Goal: Information Seeking & Learning: Learn about a topic

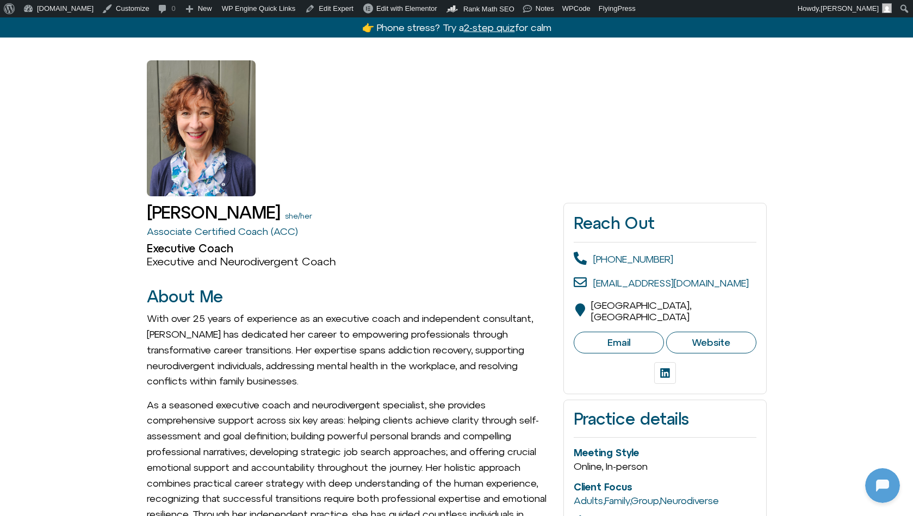
scroll to position [76, 0]
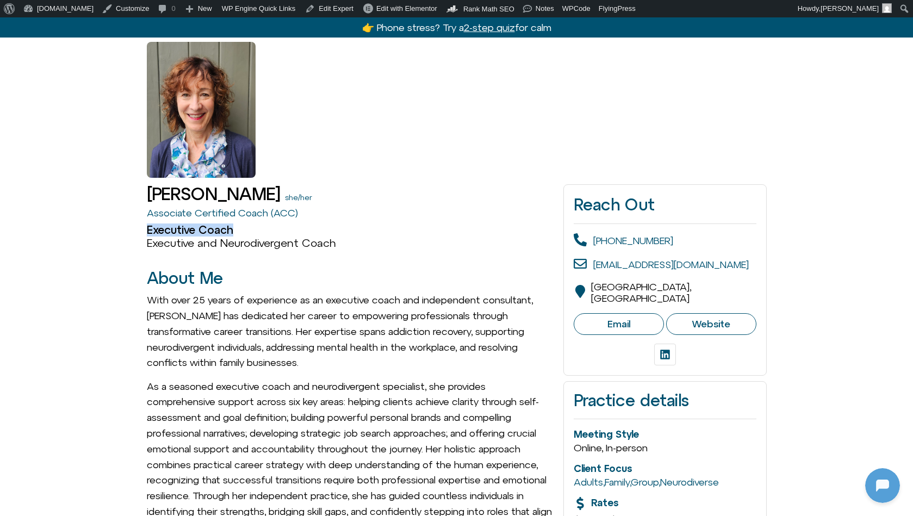
drag, startPoint x: 146, startPoint y: 233, endPoint x: 354, endPoint y: 231, distance: 207.3
click at [354, 231] on h2 "Executive Coach" at bounding box center [350, 230] width 406 height 13
click at [352, 234] on h2 "Executive Coach" at bounding box center [350, 230] width 406 height 13
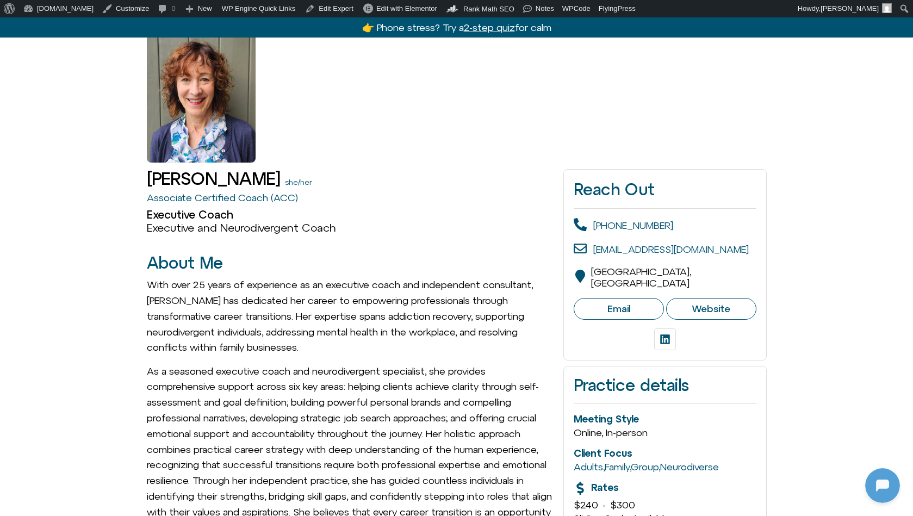
scroll to position [128, 0]
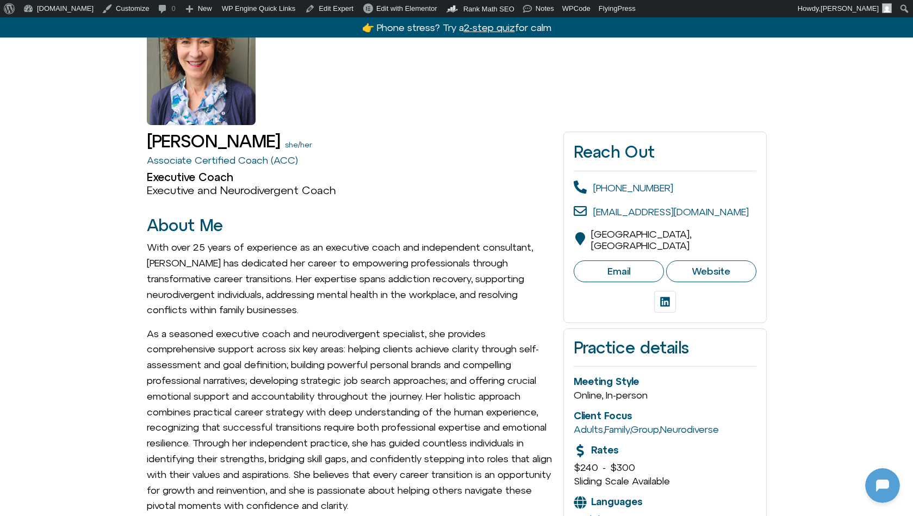
click at [594, 261] on link "Email" at bounding box center [619, 272] width 90 height 22
click at [716, 265] on span "Website" at bounding box center [711, 271] width 39 height 12
drag, startPoint x: 600, startPoint y: 261, endPoint x: 667, endPoint y: 292, distance: 74.5
click at [667, 296] on icon at bounding box center [665, 301] width 11 height 11
click at [398, 228] on h2 "About Me" at bounding box center [350, 226] width 406 height 18
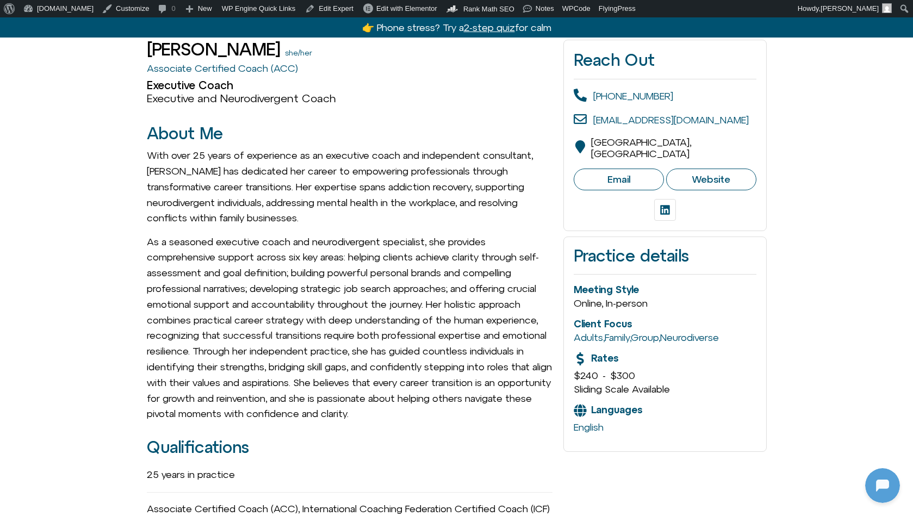
scroll to position [174, 0]
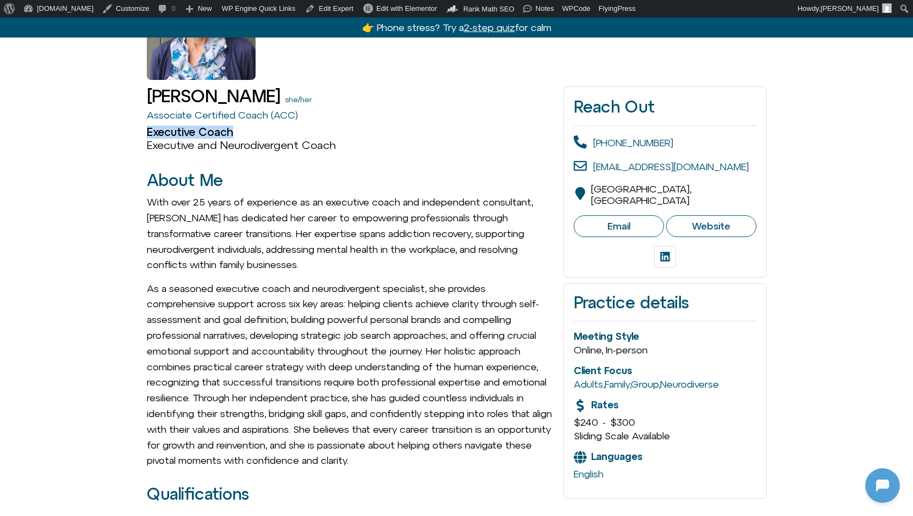
drag, startPoint x: 246, startPoint y: 133, endPoint x: 137, endPoint y: 135, distance: 109.9
click at [157, 136] on h2 "Executive Coach" at bounding box center [350, 132] width 406 height 13
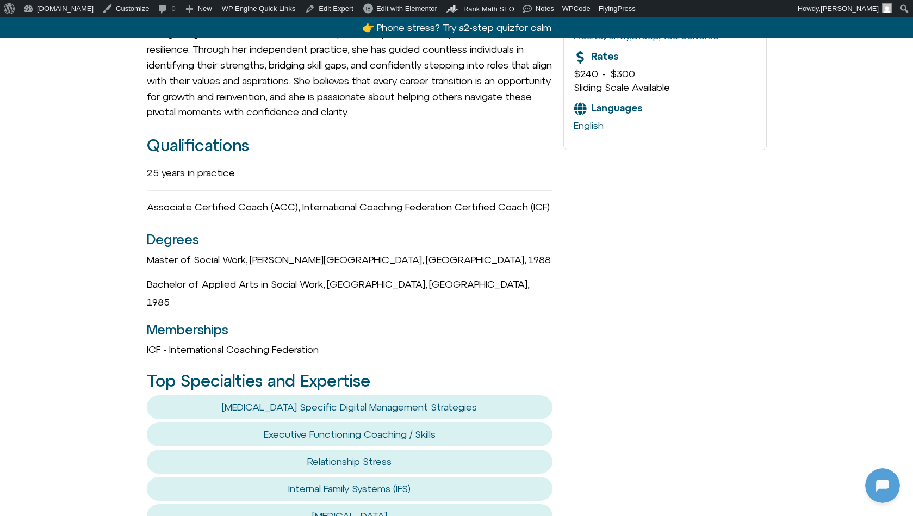
scroll to position [0, 0]
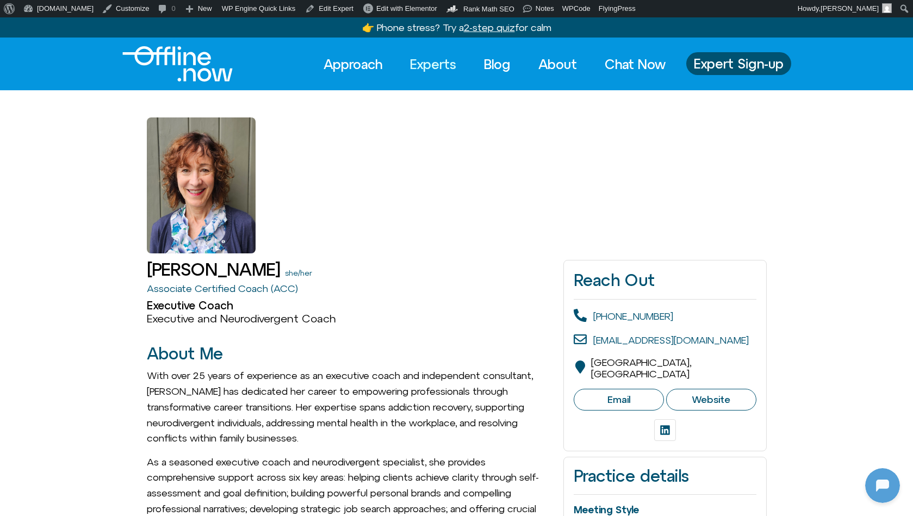
click at [425, 62] on link "Experts" at bounding box center [433, 64] width 66 height 24
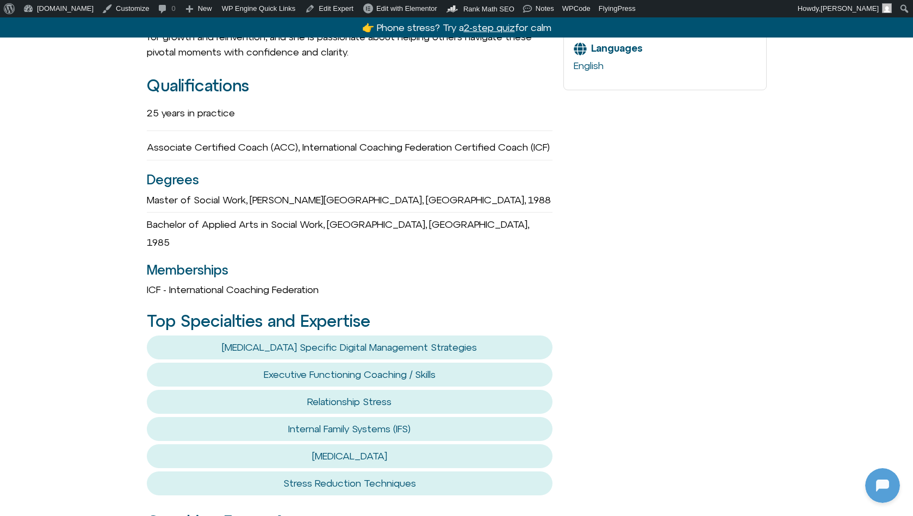
scroll to position [580, 0]
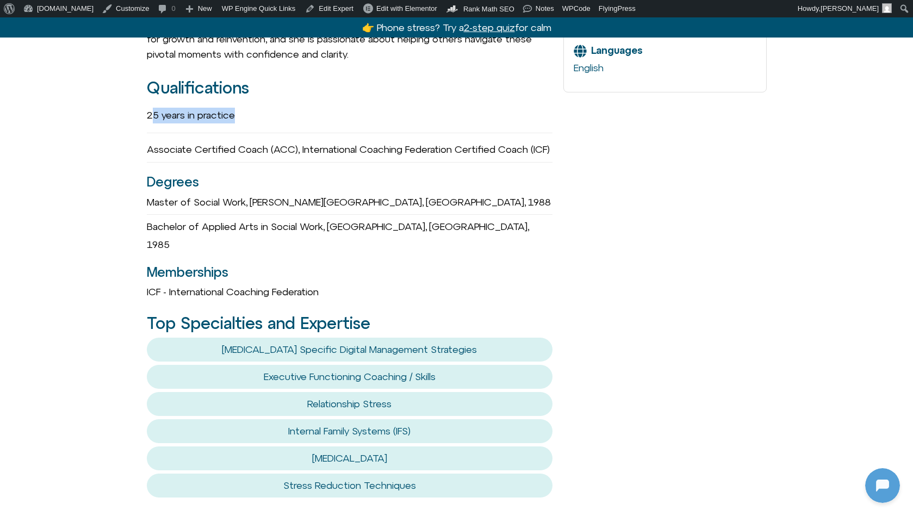
drag, startPoint x: 150, startPoint y: 103, endPoint x: 240, endPoint y: 102, distance: 90.3
click at [240, 108] on div "25 years in practice" at bounding box center [350, 116] width 406 height 16
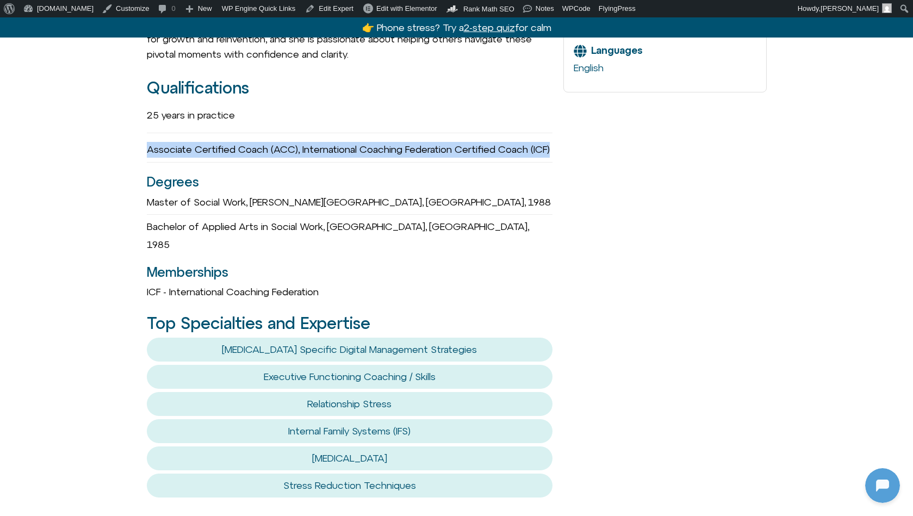
drag, startPoint x: 241, startPoint y: 154, endPoint x: 139, endPoint y: 144, distance: 102.8
click at [139, 144] on div "Aileen Crowne she/her Associate Certified Coach (ACC) Executive Coach Executive…" at bounding box center [456, 393] width 913 height 1439
click at [158, 147] on div "Associate Certified Coach (ACC), International Coaching Federation Certified Co…" at bounding box center [350, 150] width 406 height 25
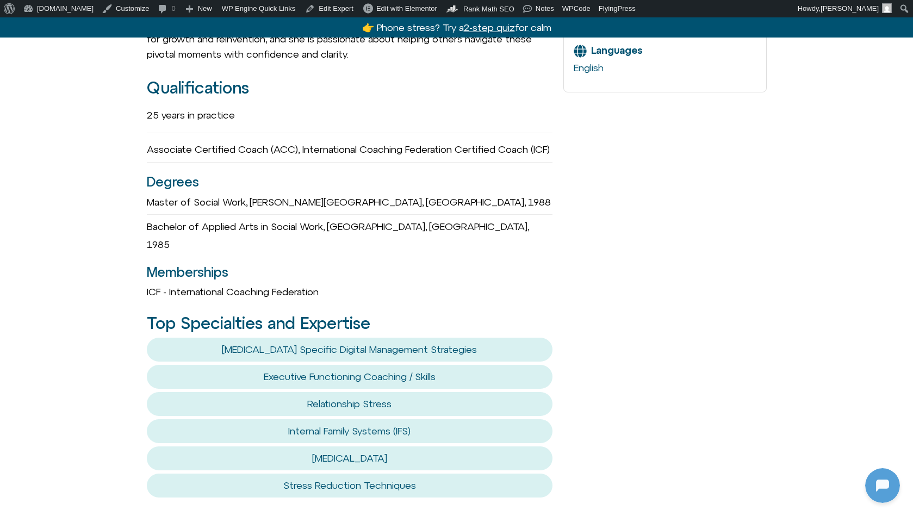
drag, startPoint x: 409, startPoint y: 203, endPoint x: 128, endPoint y: 217, distance: 281.6
click at [128, 217] on div "Aileen Crowne she/her Associate Certified Coach (ACC) Executive Coach Executive…" at bounding box center [456, 393] width 913 height 1439
click at [261, 211] on div "McGill University," at bounding box center [337, 203] width 174 height 16
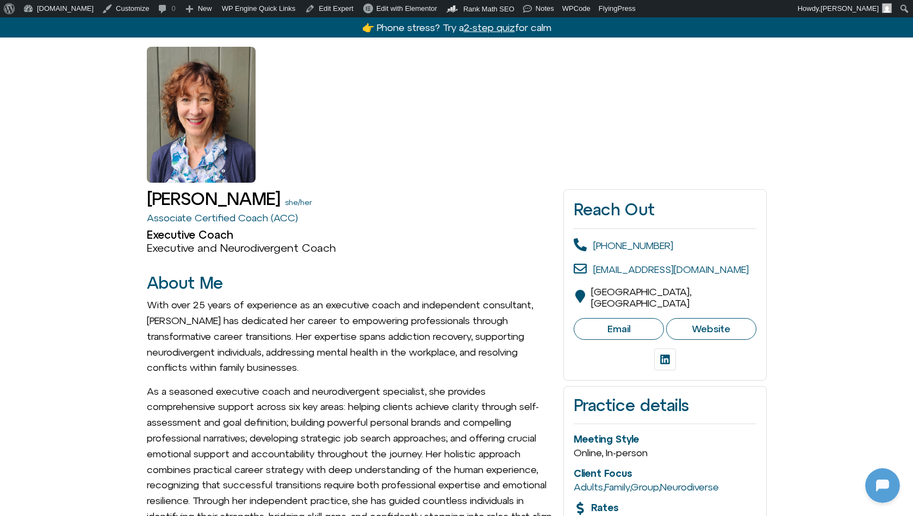
scroll to position [0, 0]
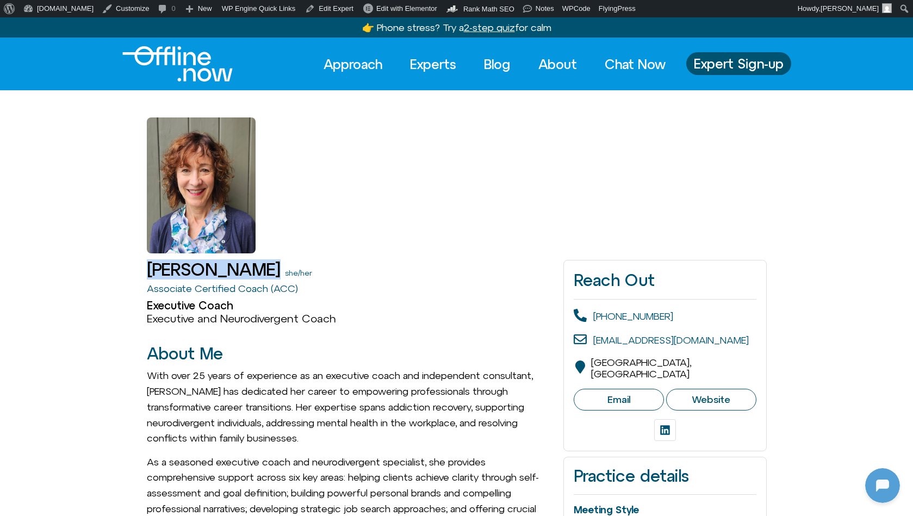
drag, startPoint x: 268, startPoint y: 268, endPoint x: 144, endPoint y: 274, distance: 124.7
copy h1 "Aileen Crowne"
click at [322, 5] on link "Edit Expert" at bounding box center [329, 8] width 57 height 17
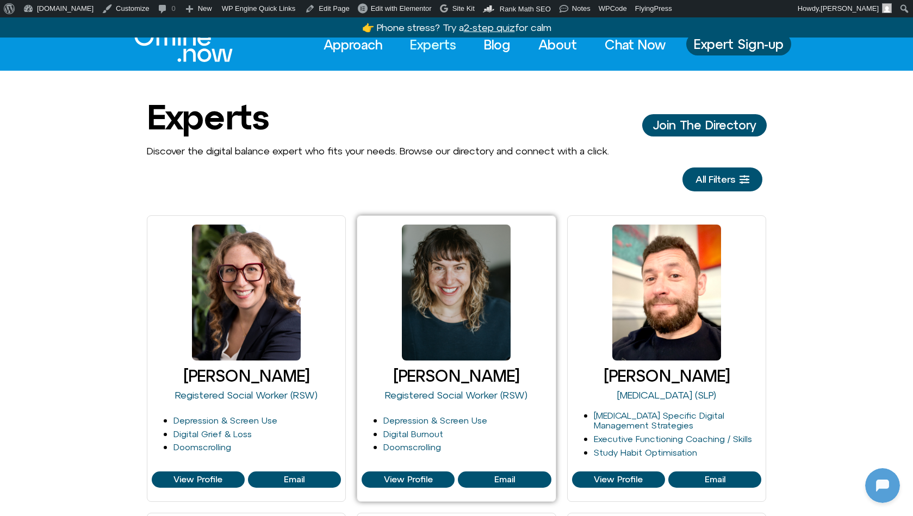
scroll to position [64, 0]
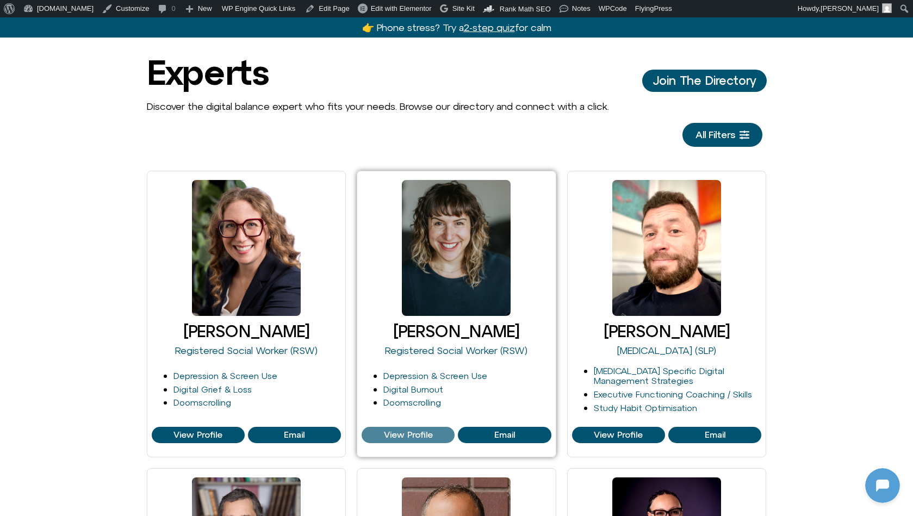
click at [429, 433] on span "View Profile" at bounding box center [408, 435] width 49 height 10
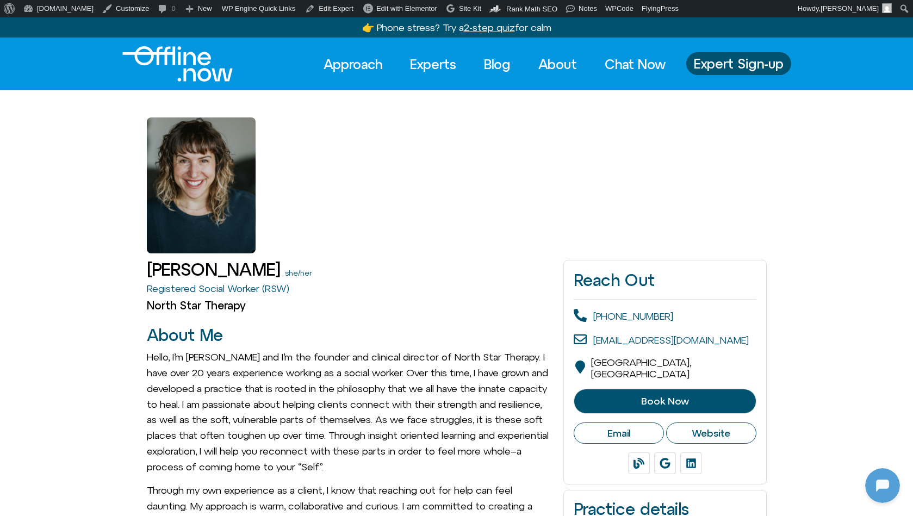
scroll to position [296, 0]
drag, startPoint x: 254, startPoint y: 305, endPoint x: 127, endPoint y: 307, distance: 126.8
click at [425, 67] on link "Experts" at bounding box center [433, 64] width 66 height 24
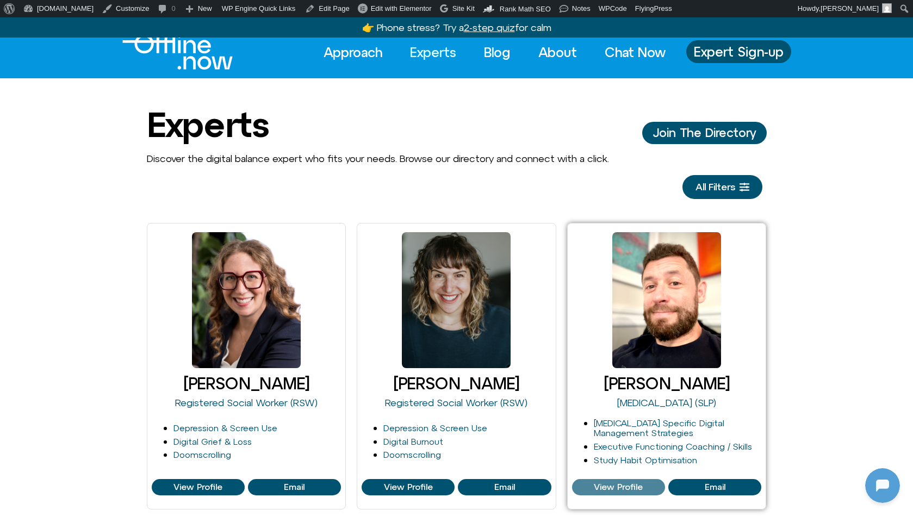
scroll to position [296, 0]
click at [630, 484] on span "View Profile" at bounding box center [618, 488] width 49 height 10
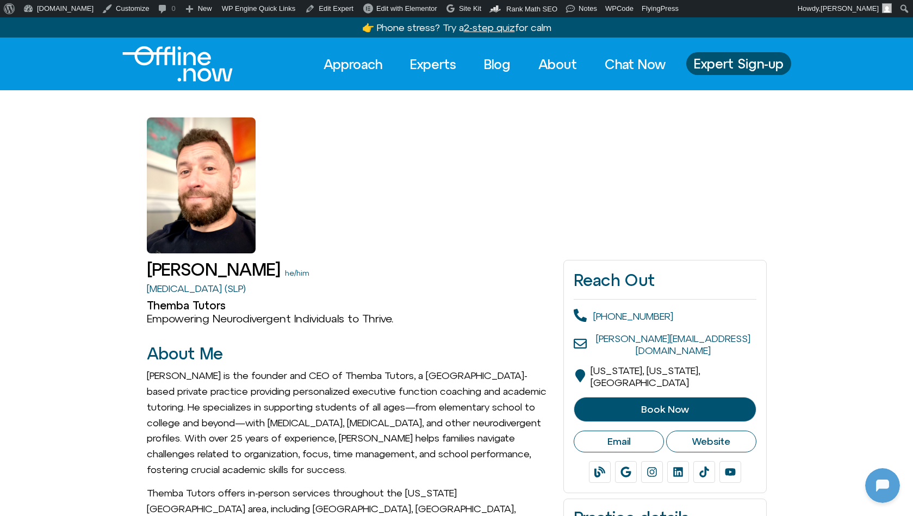
scroll to position [296, 0]
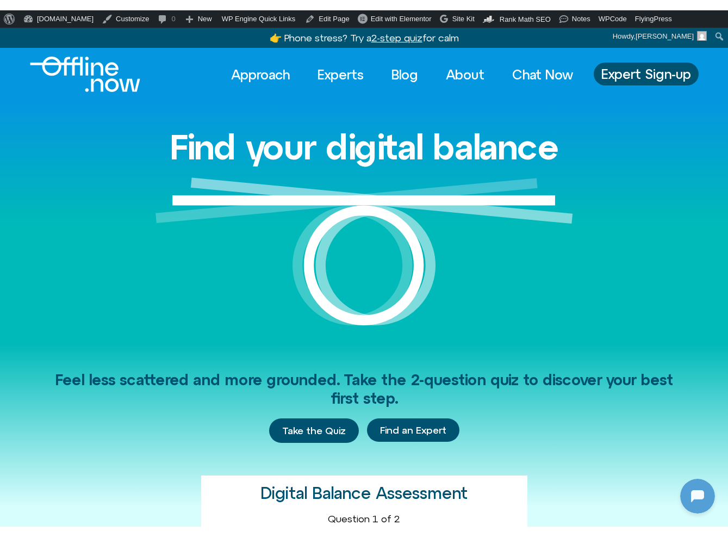
scroll to position [296, 0]
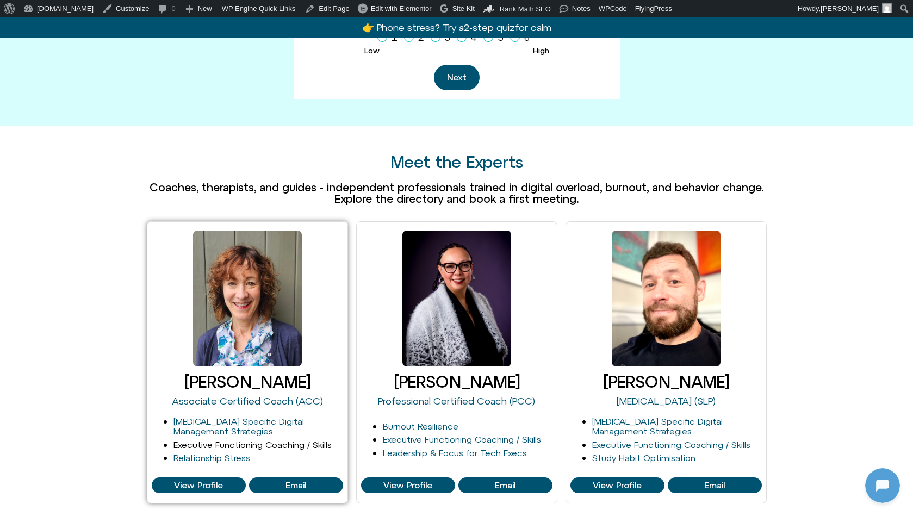
scroll to position [621, 0]
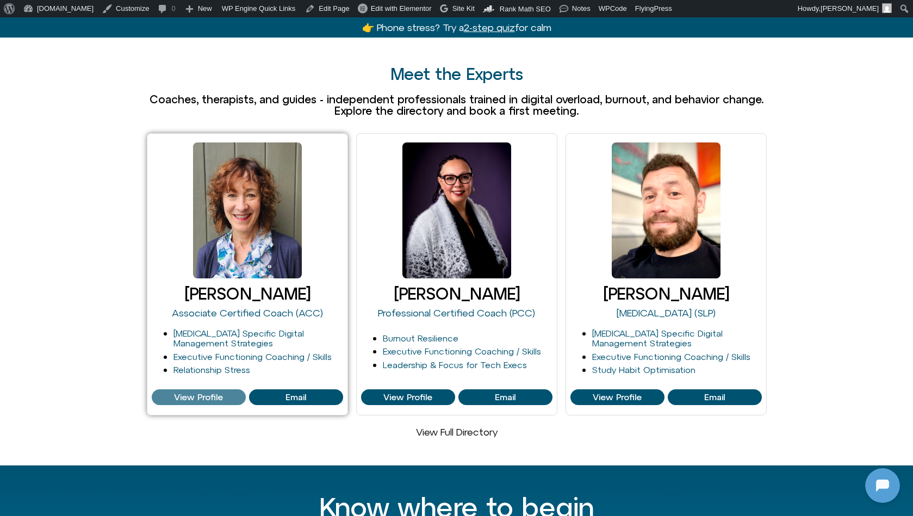
click at [188, 393] on span "View Profile" at bounding box center [198, 398] width 49 height 10
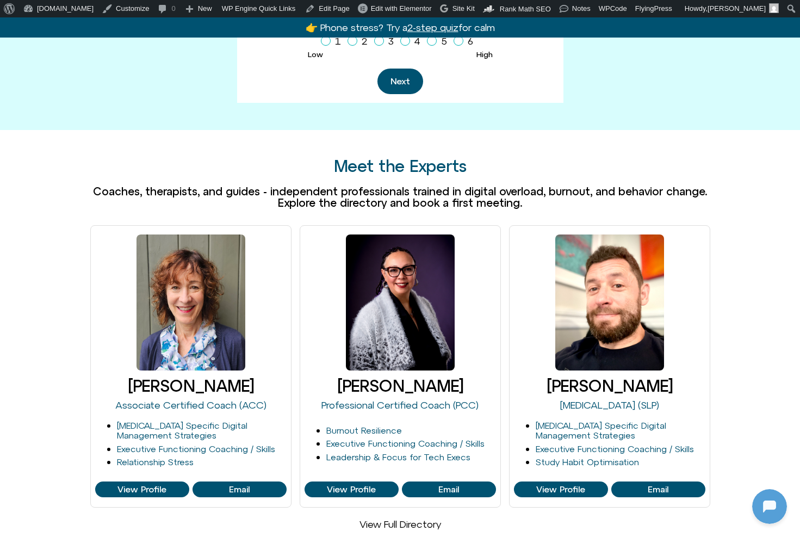
scroll to position [574, 0]
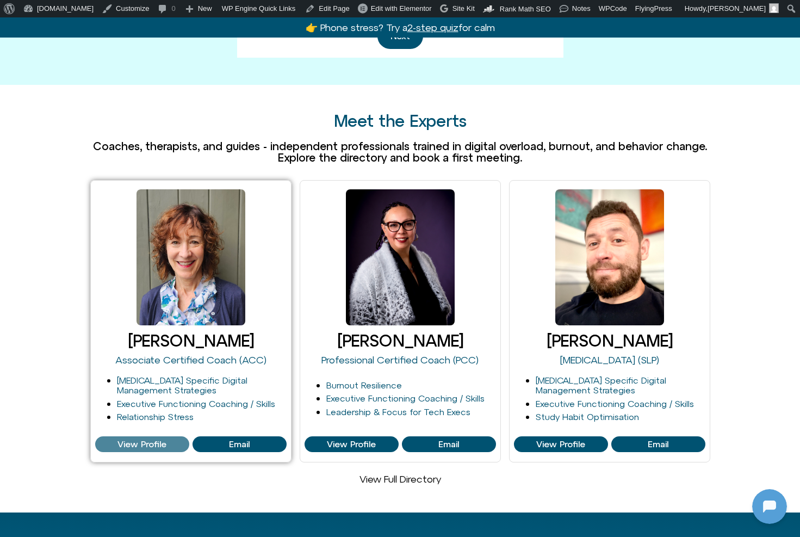
click at [147, 440] on span "View Profile" at bounding box center [142, 445] width 49 height 10
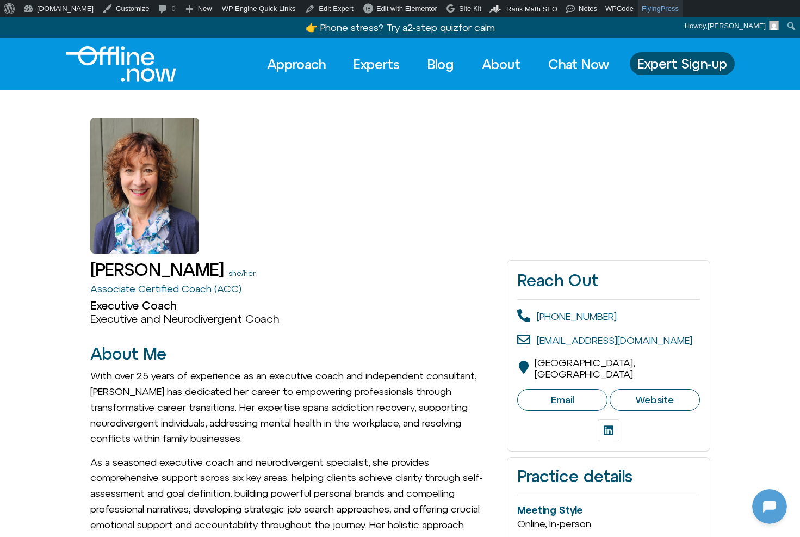
click at [664, 12] on link "FlyingPress" at bounding box center [660, 8] width 45 height 17
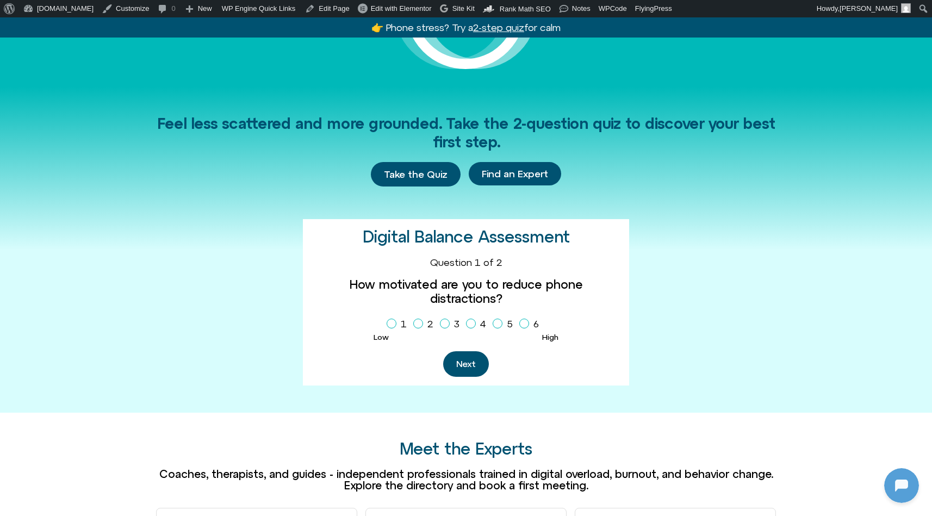
scroll to position [236, 0]
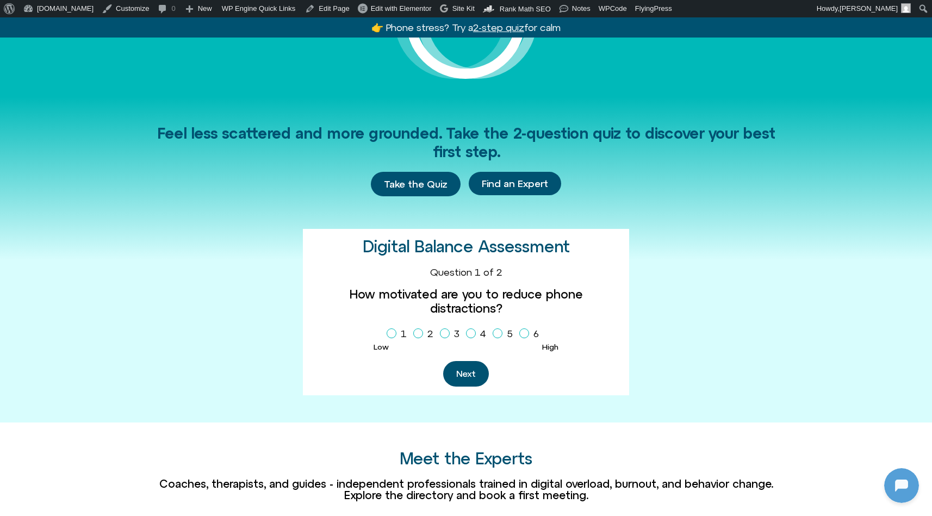
drag, startPoint x: 314, startPoint y: 293, endPoint x: 626, endPoint y: 294, distance: 311.7
click at [626, 294] on div "Digital Balance Assessment 1 2 3 Question 1 of 2 How motivated are you to reduc…" at bounding box center [466, 312] width 326 height 166
click at [471, 331] on icon "Homepage Sign Up" at bounding box center [471, 333] width 7 height 5
click at [469, 361] on button "Next" at bounding box center [466, 374] width 46 height 26
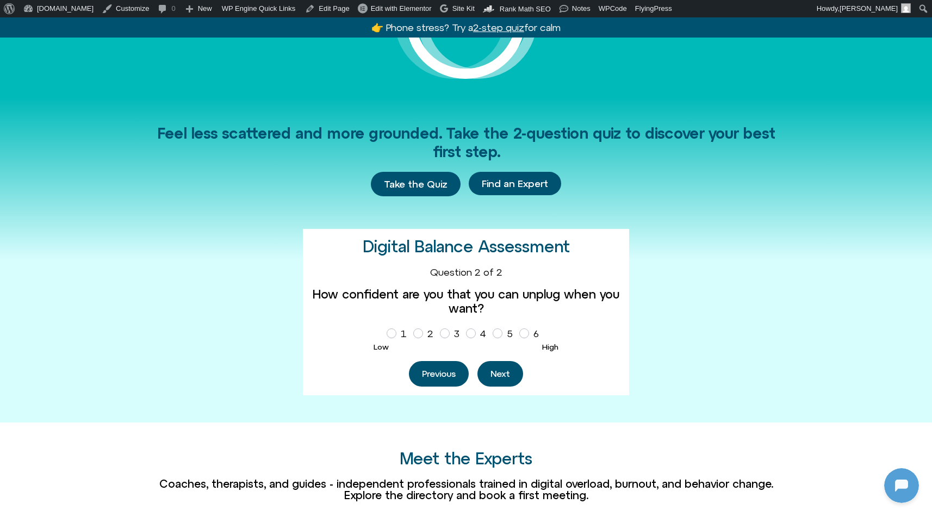
drag, startPoint x: 311, startPoint y: 292, endPoint x: 601, endPoint y: 327, distance: 292.1
click at [601, 327] on div "Digital Balance Assessment 1 2 3 Question 1 of 2 How motivated are you to reduc…" at bounding box center [466, 312] width 326 height 166
click at [695, 329] on div "Feel less scattered and more grounded. Take the 2-question quiz to discover you…" at bounding box center [466, 260] width 620 height 326
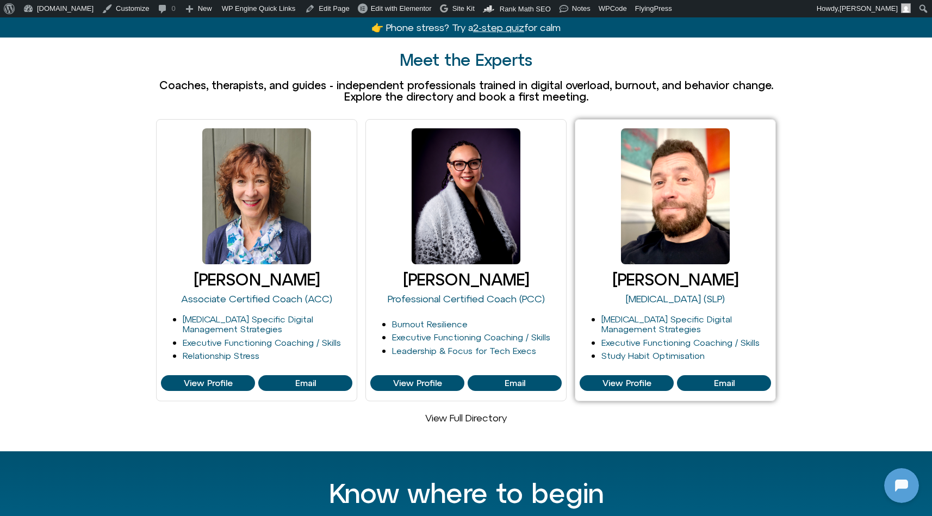
scroll to position [630, 0]
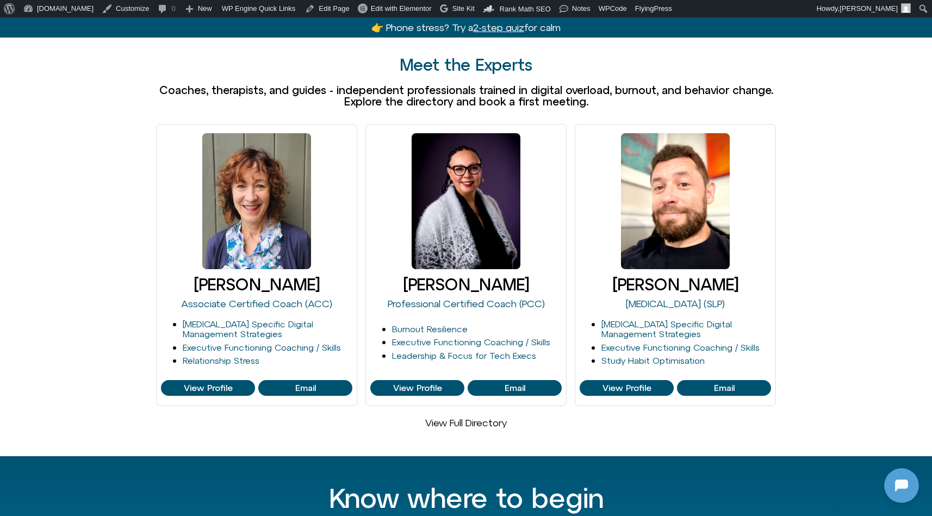
click at [483, 422] on link "View Full Directory" at bounding box center [466, 422] width 82 height 11
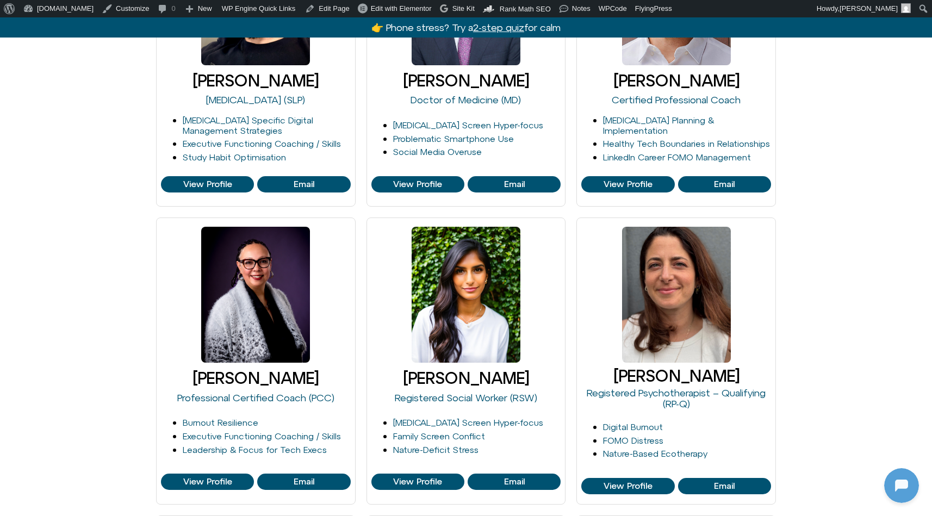
scroll to position [661, 0]
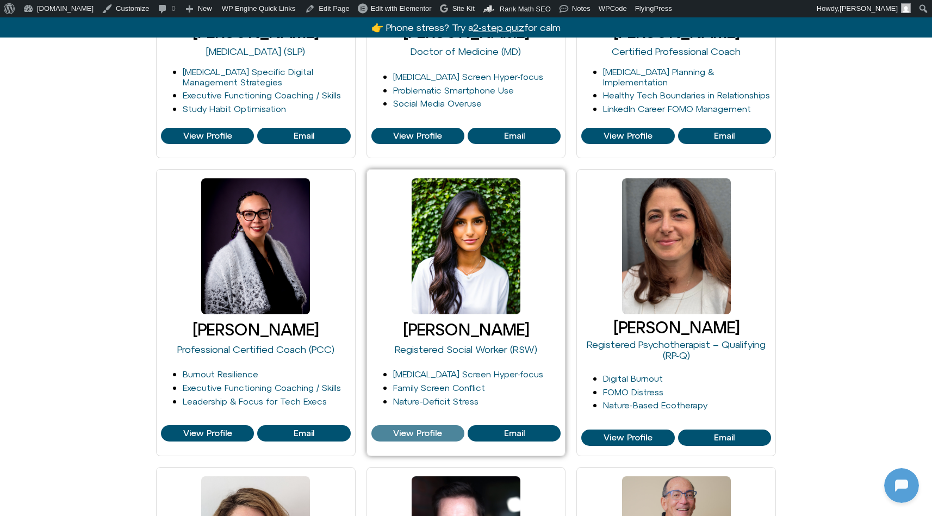
click at [418, 429] on span "View Profile" at bounding box center [417, 434] width 49 height 10
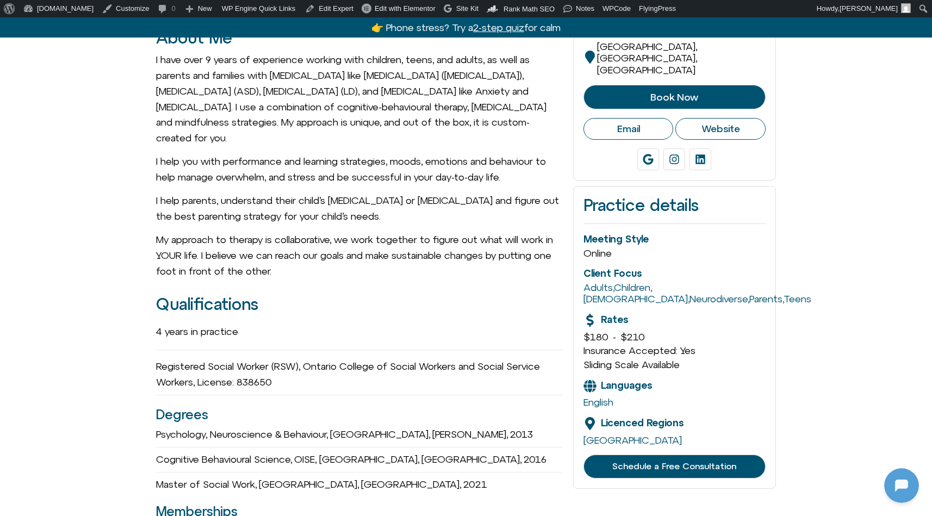
scroll to position [406, 0]
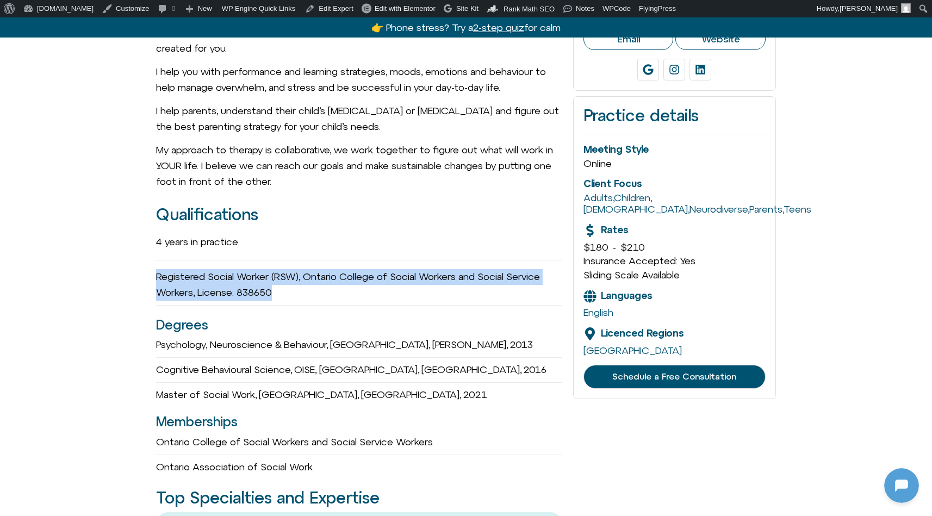
drag, startPoint x: 280, startPoint y: 287, endPoint x: 149, endPoint y: 275, distance: 132.1
click at [265, 281] on div "Registered Social Worker (RSW), Ontario College of Social Workers and Social Se…" at bounding box center [359, 285] width 406 height 41
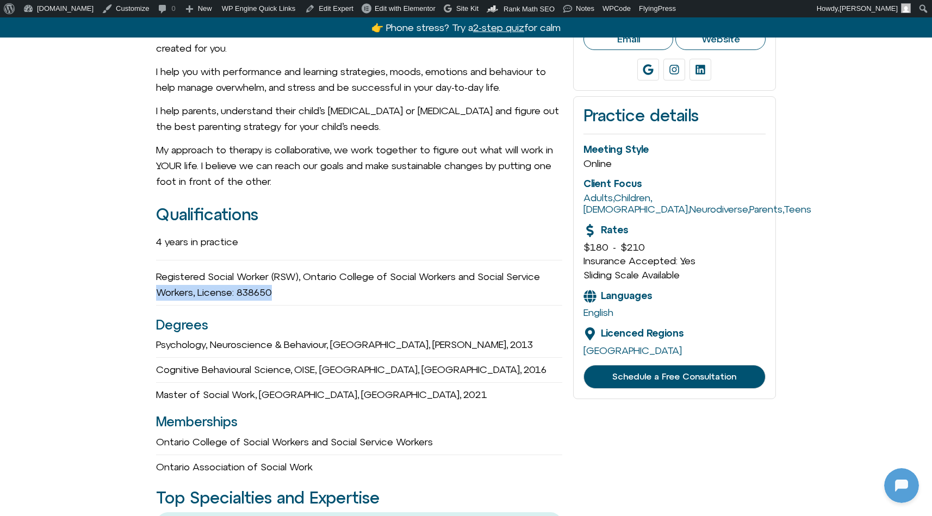
drag, startPoint x: 285, startPoint y: 284, endPoint x: 152, endPoint y: 280, distance: 132.8
drag, startPoint x: 474, startPoint y: 368, endPoint x: 355, endPoint y: 360, distance: 120.0
click at [355, 362] on div "Cognitive Behavioural Science, OISE, University of Toronto, Toronto, 2016" at bounding box center [359, 370] width 406 height 16
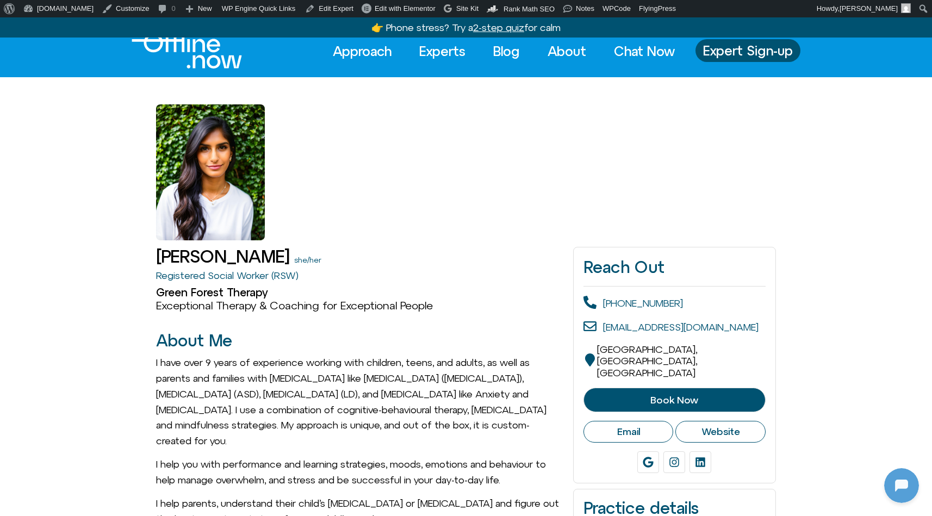
scroll to position [15, 0]
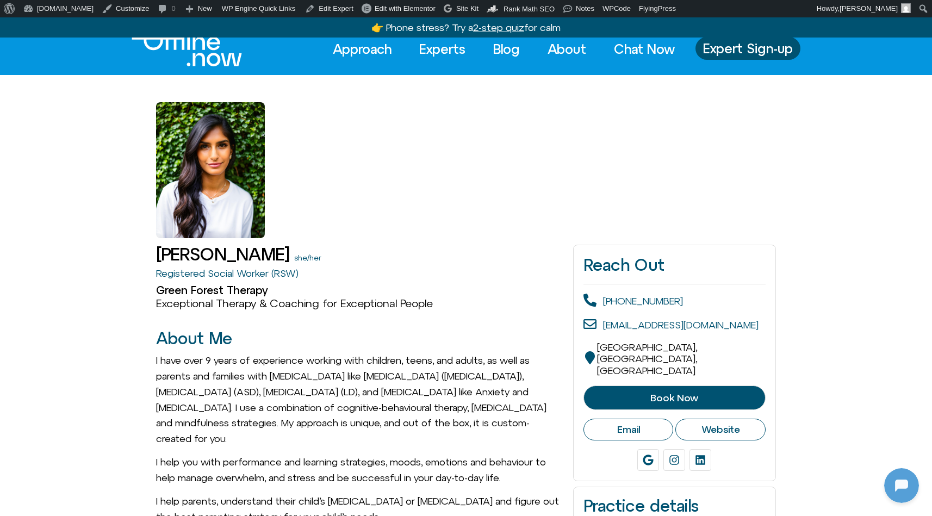
click at [704, 393] on span "Book Now" at bounding box center [674, 398] width 155 height 11
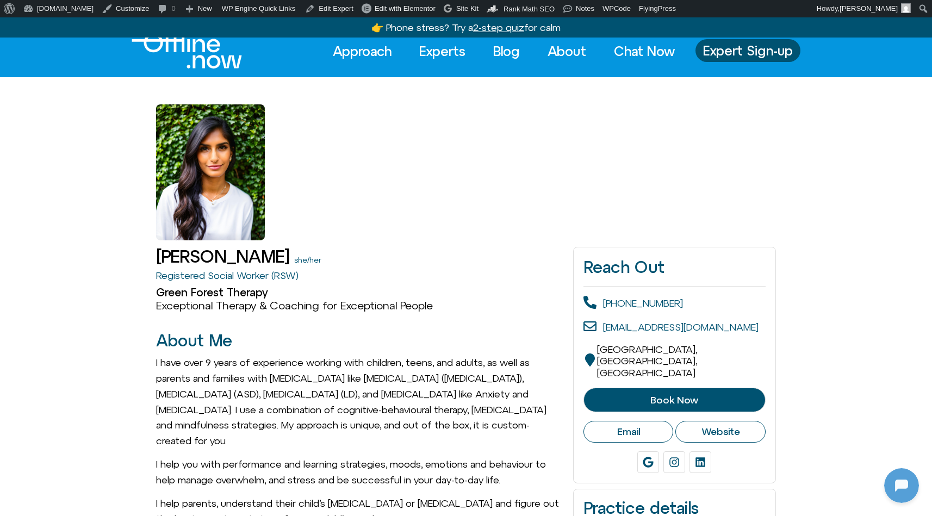
scroll to position [0, 0]
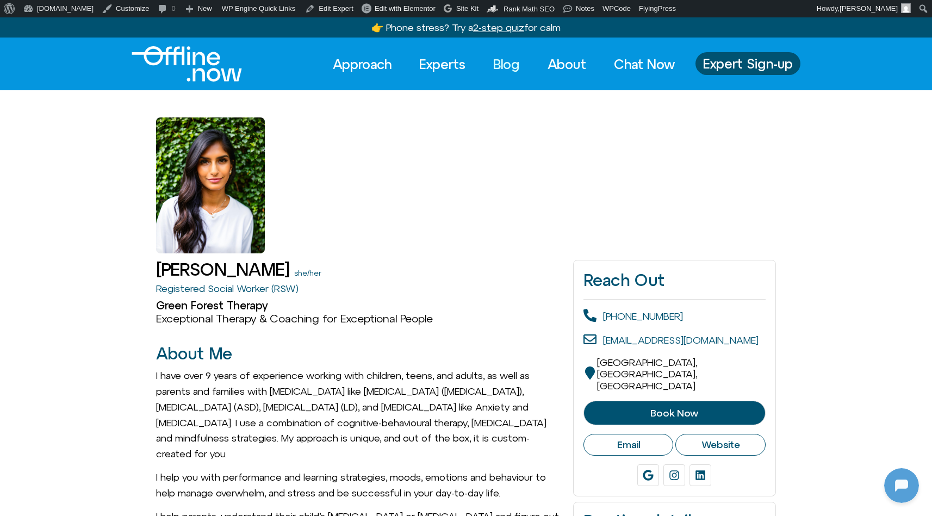
click at [499, 65] on link "Blog" at bounding box center [507, 64] width 46 height 24
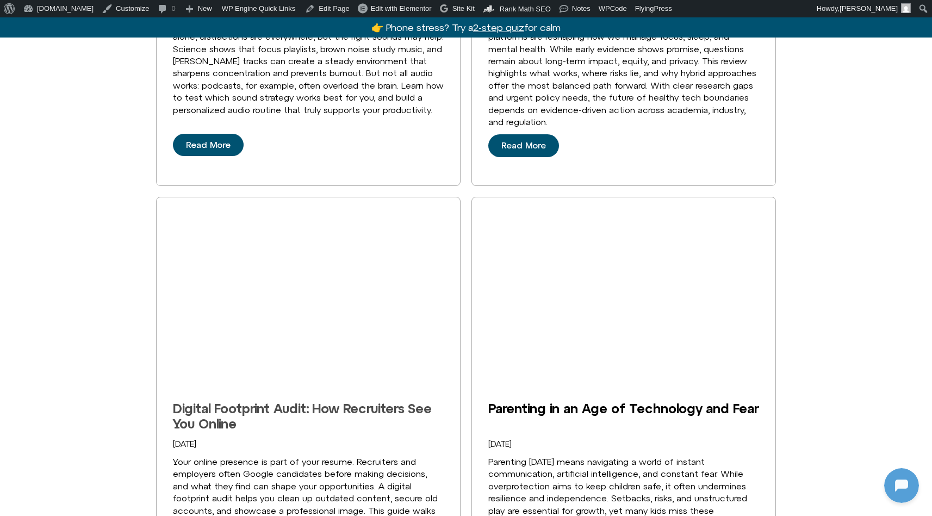
scroll to position [2344, 0]
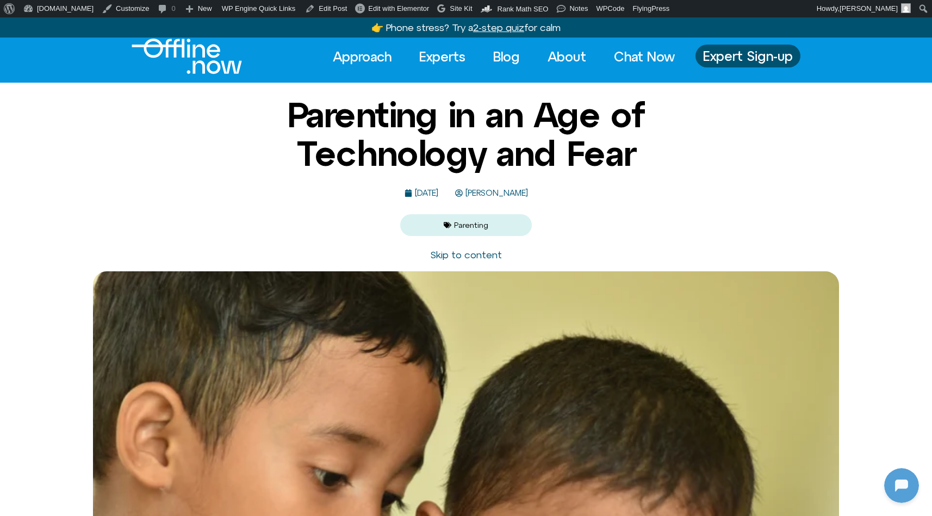
scroll to position [296, 0]
click at [528, 193] on span "[PERSON_NAME]" at bounding box center [495, 193] width 65 height 9
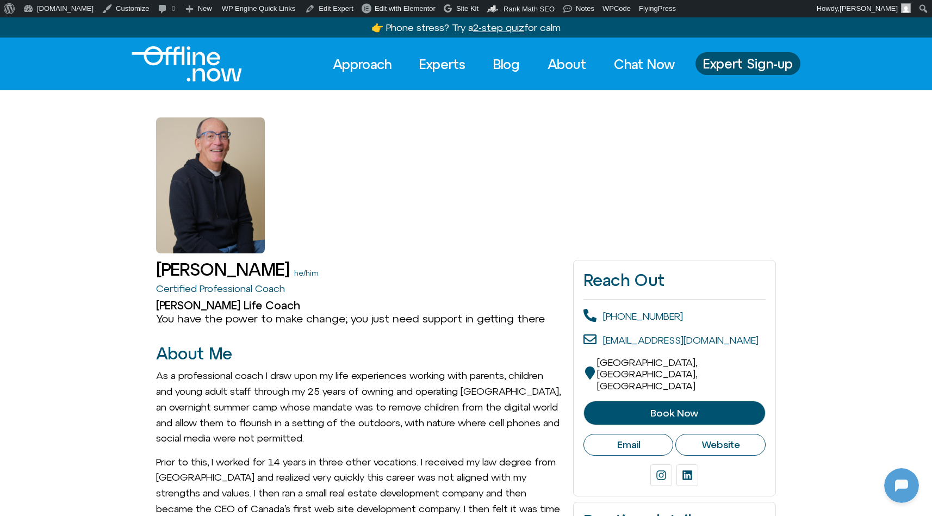
scroll to position [296, 0]
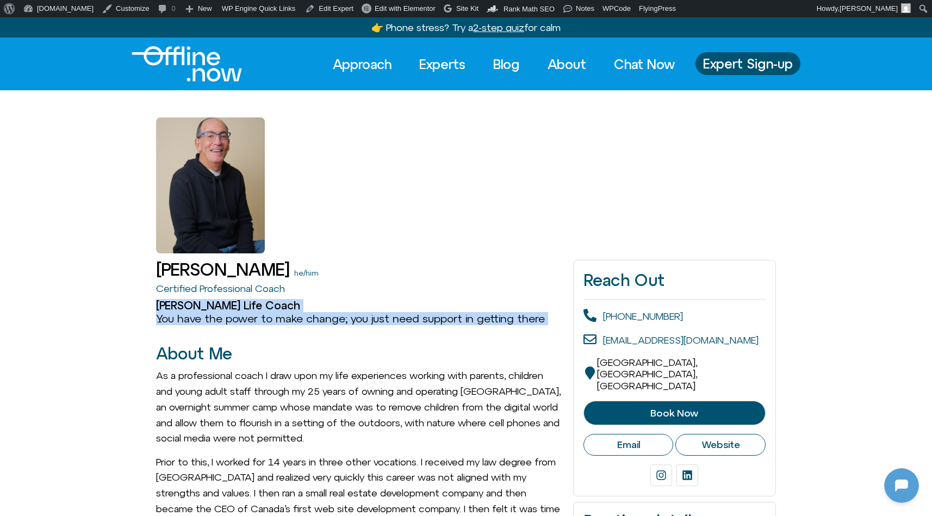
drag, startPoint x: 341, startPoint y: 341, endPoint x: 131, endPoint y: 301, distance: 213.7
drag, startPoint x: 129, startPoint y: 301, endPoint x: 547, endPoint y: 319, distance: 418.2
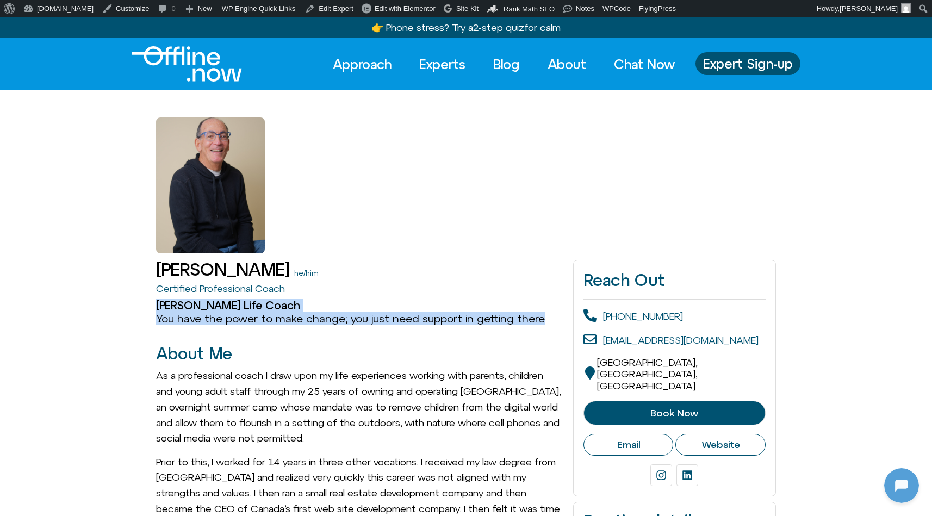
click at [547, 319] on h3 "You have the power to make change; you just need support in getting there" at bounding box center [359, 318] width 406 height 13
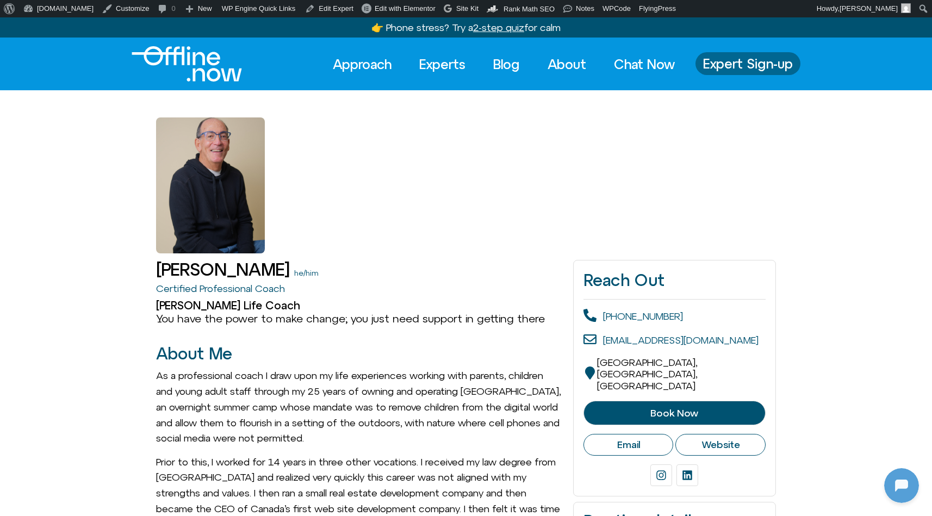
click at [736, 66] on span "Expert Sign-up" at bounding box center [748, 64] width 90 height 14
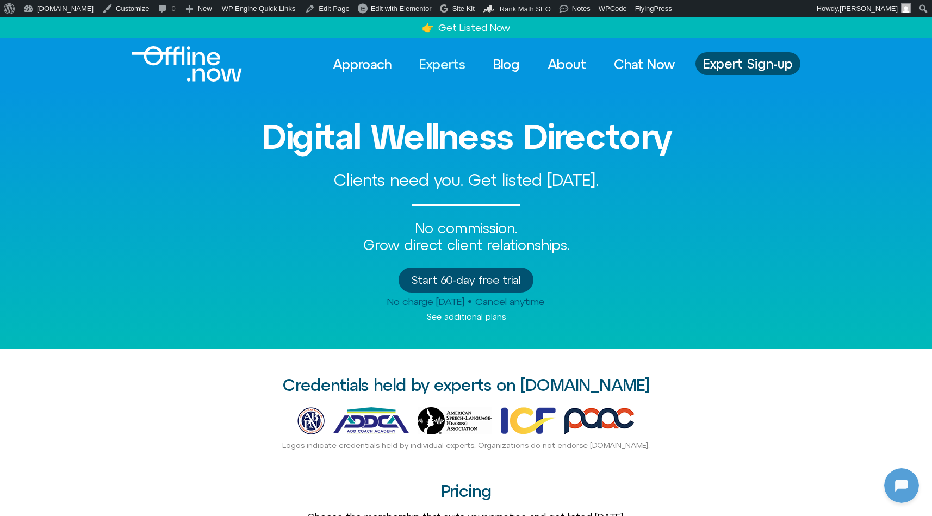
click at [452, 66] on link "Experts" at bounding box center [443, 64] width 66 height 24
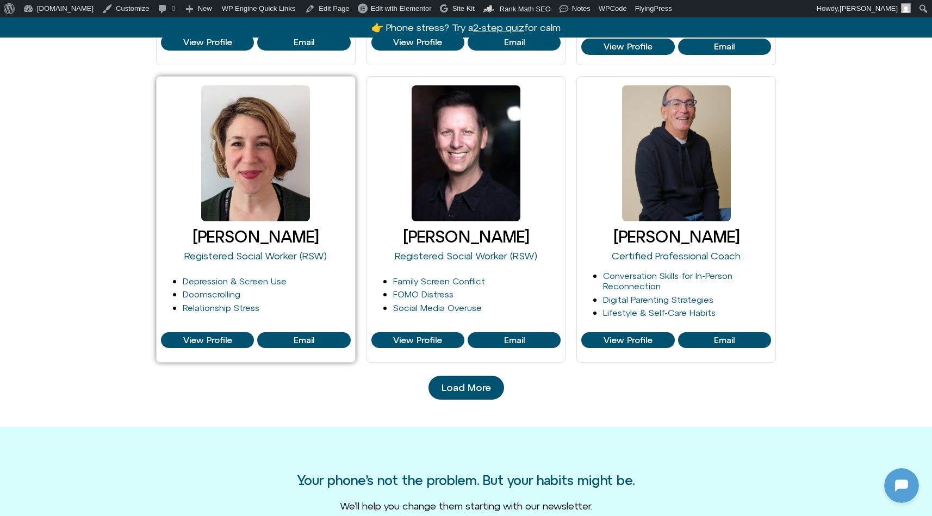
scroll to position [1148, 0]
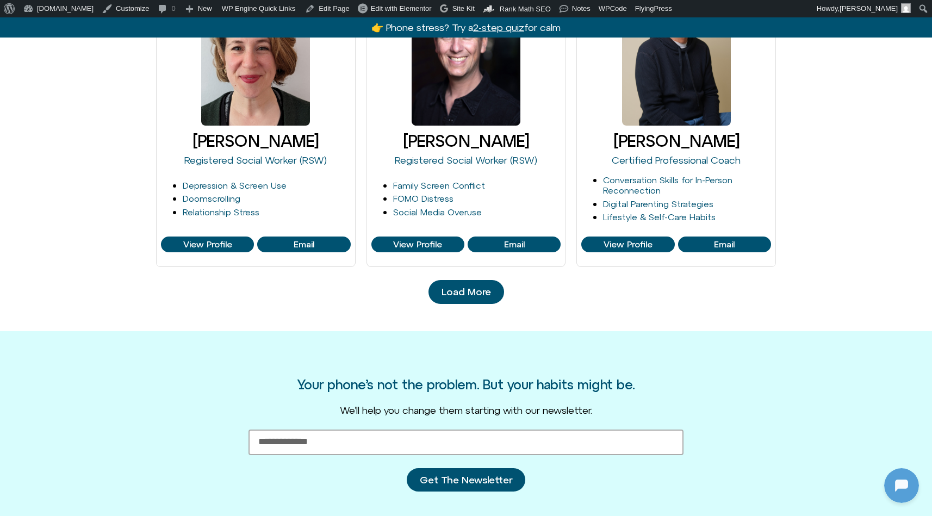
click at [467, 287] on span "Load More" at bounding box center [467, 292] width 50 height 11
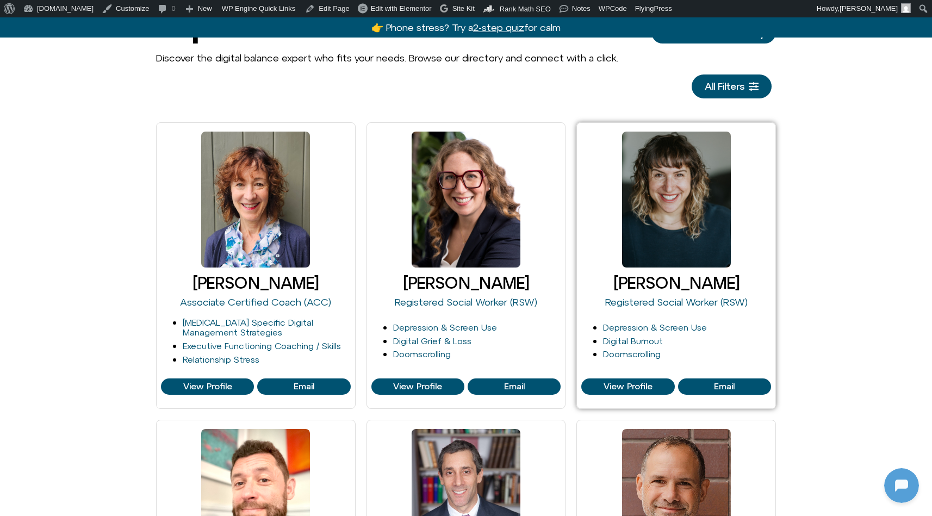
scroll to position [0, 0]
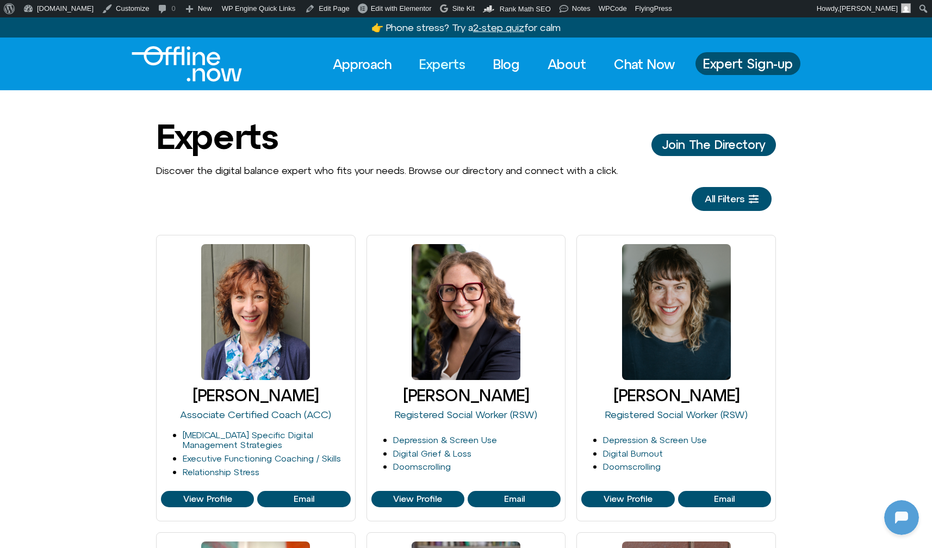
scroll to position [296, 0]
click at [656, 16] on link "FlyingPress" at bounding box center [654, 8] width 45 height 17
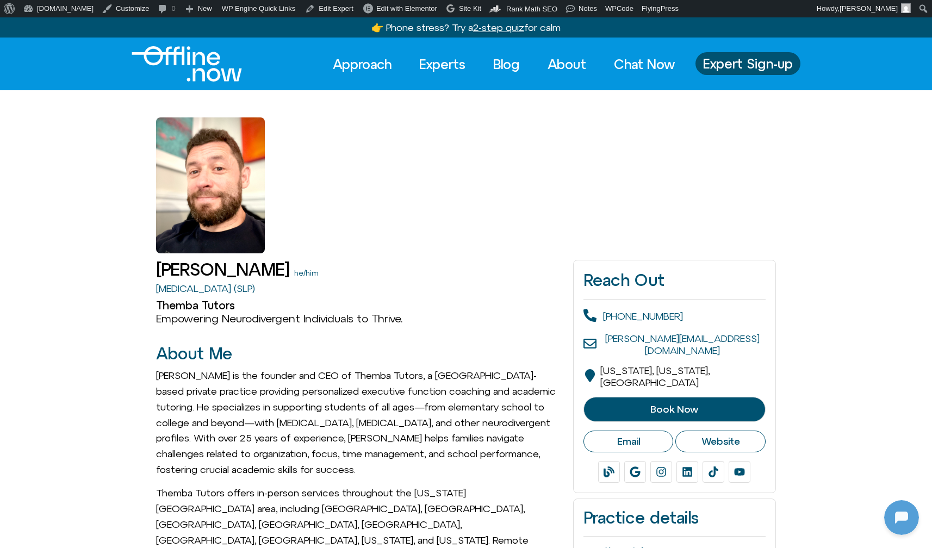
scroll to position [296, 0]
drag, startPoint x: 381, startPoint y: 296, endPoint x: 128, endPoint y: 290, distance: 253.0
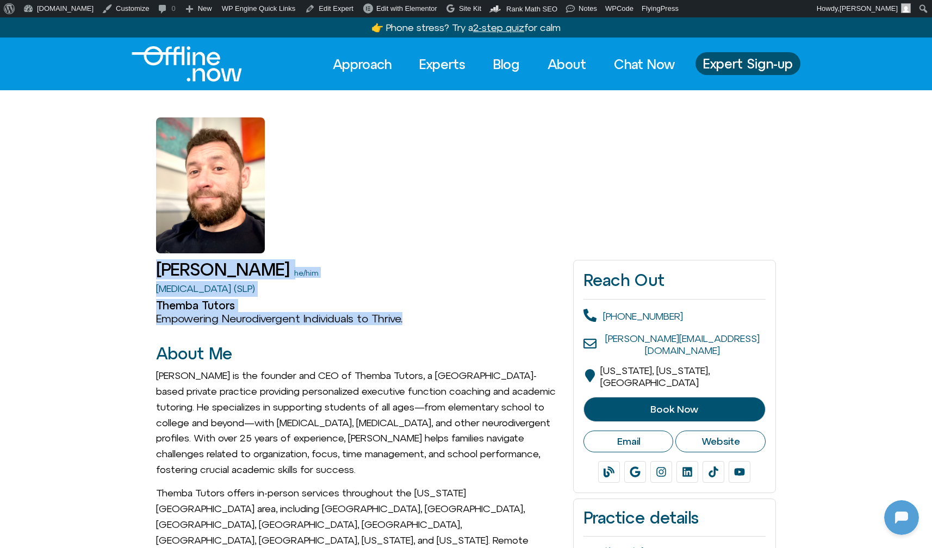
drag, startPoint x: 116, startPoint y: 273, endPoint x: 437, endPoint y: 321, distance: 324.0
click at [437, 321] on h3 "Empowering Neurodivergent Individuals to Thrive." at bounding box center [359, 318] width 406 height 13
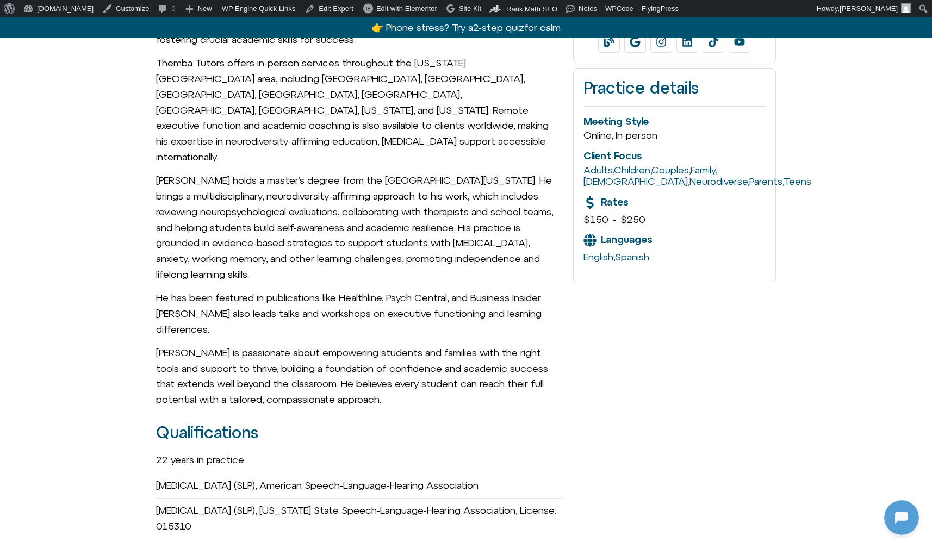
scroll to position [455, 0]
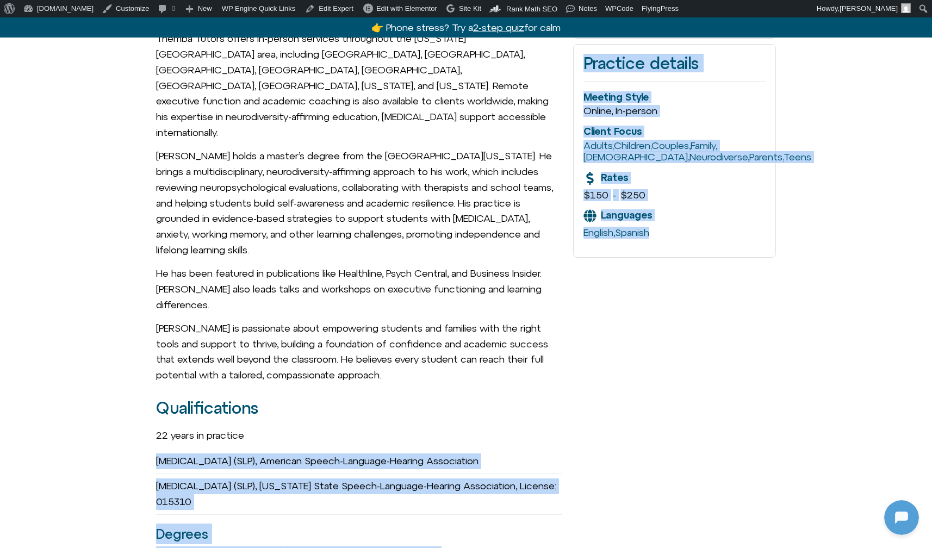
drag, startPoint x: 579, startPoint y: 389, endPoint x: 144, endPoint y: 382, distance: 435.3
click at [166, 449] on div "Speech-Language Pathologist (SLP), American Speech-Language-Hearing Association" at bounding box center [359, 461] width 406 height 25
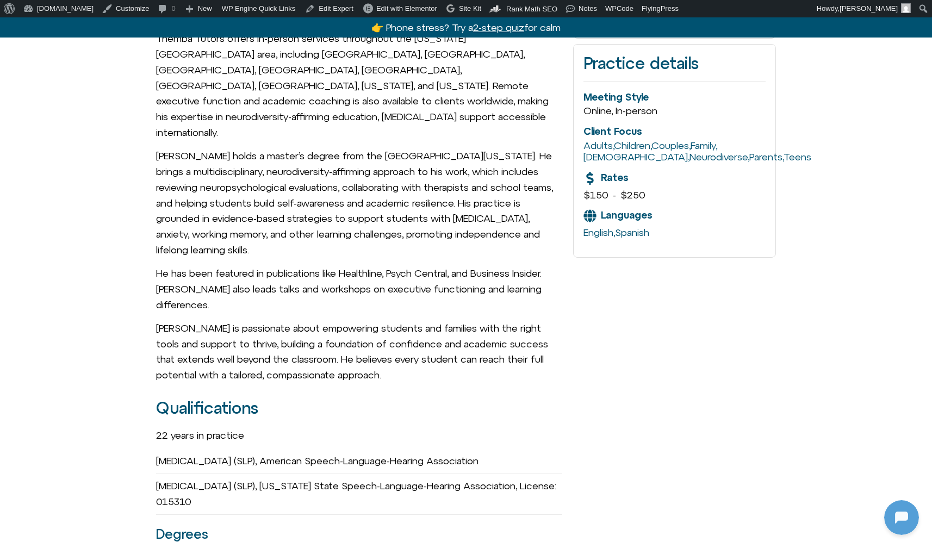
drag, startPoint x: 304, startPoint y: 422, endPoint x: 153, endPoint y: 387, distance: 154.3
drag, startPoint x: 154, startPoint y: 386, endPoint x: 329, endPoint y: 220, distance: 241.3
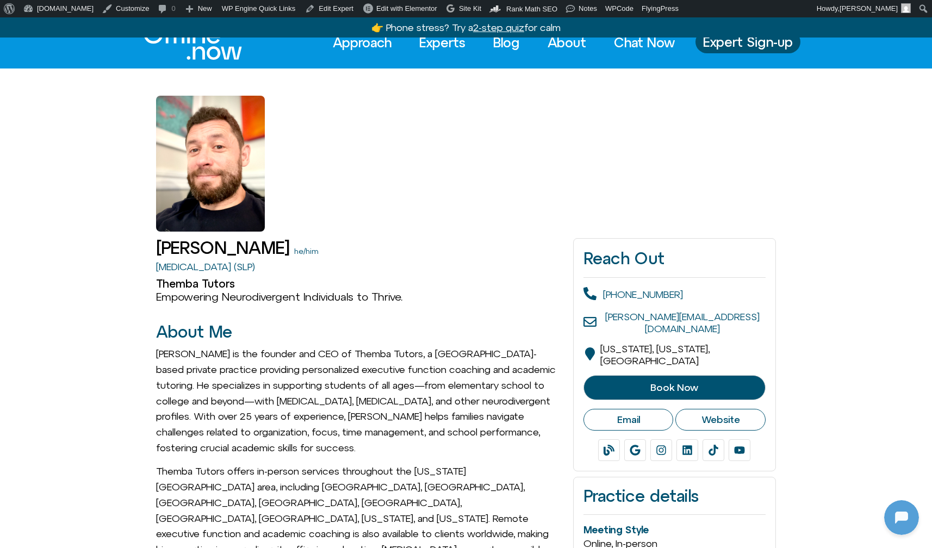
scroll to position [0, 0]
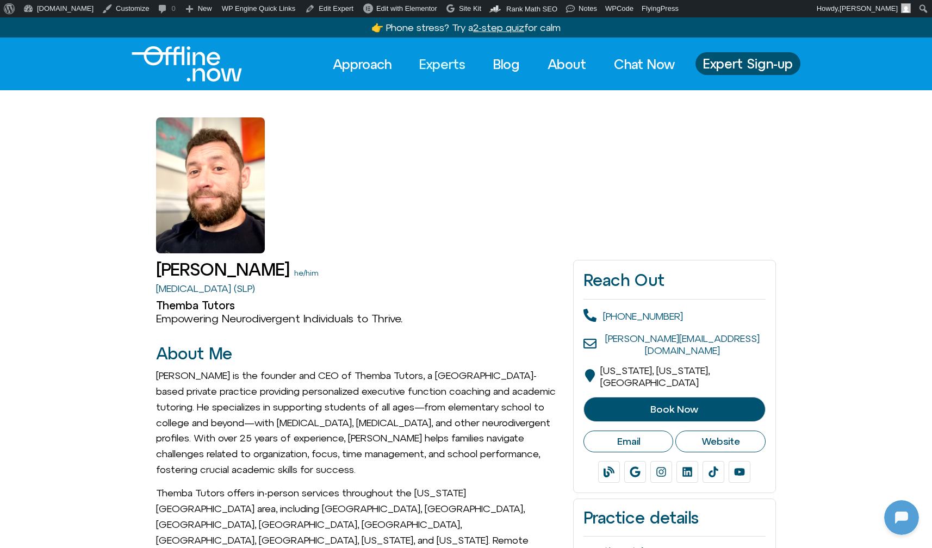
click at [447, 64] on link "Experts" at bounding box center [443, 64] width 66 height 24
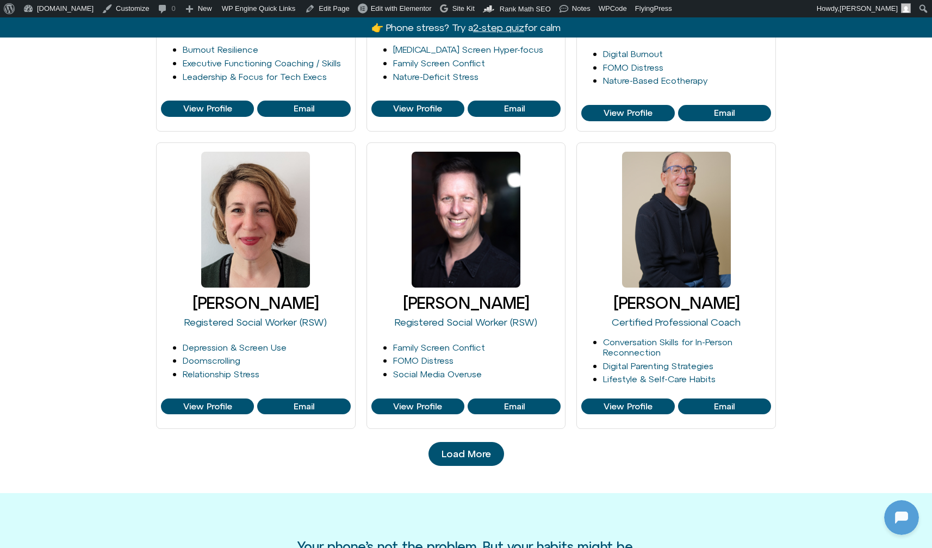
scroll to position [1219, 0]
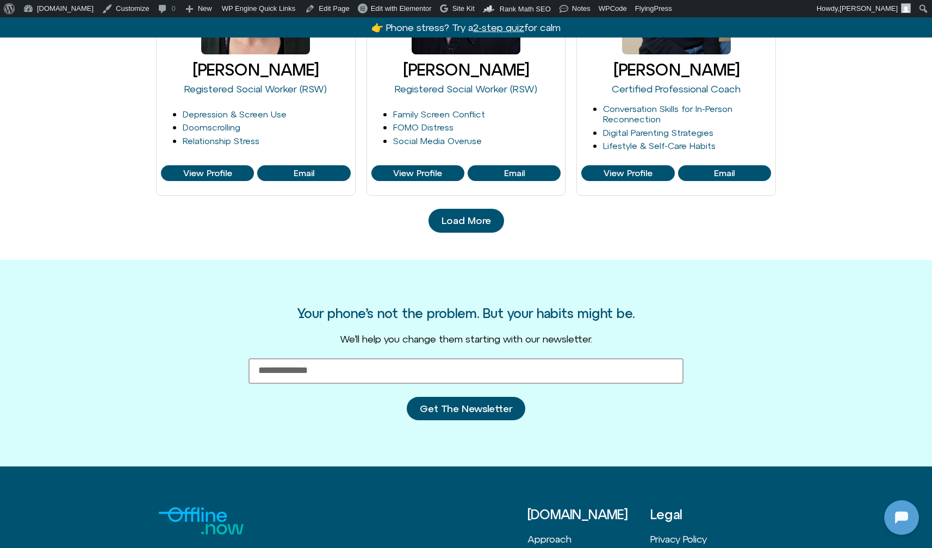
click at [480, 218] on span "Load More" at bounding box center [467, 220] width 50 height 11
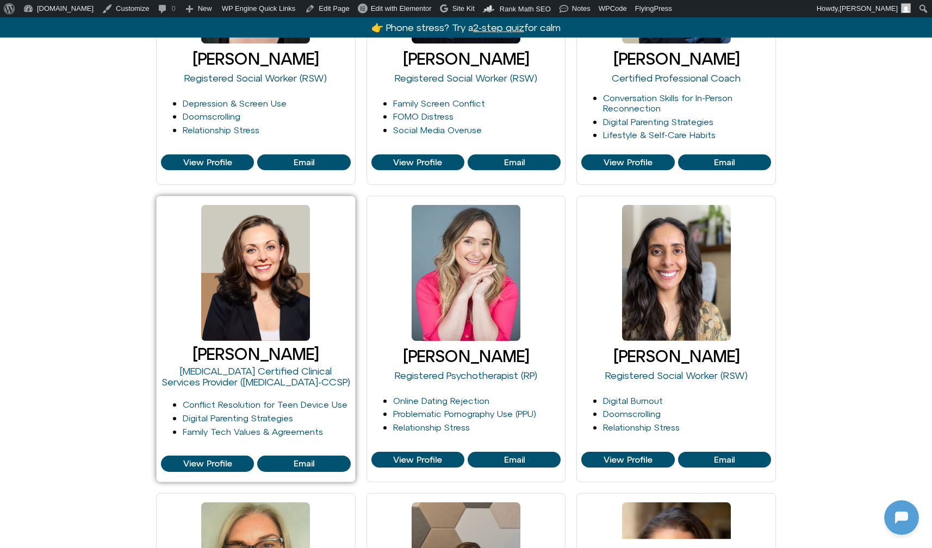
scroll to position [1245, 0]
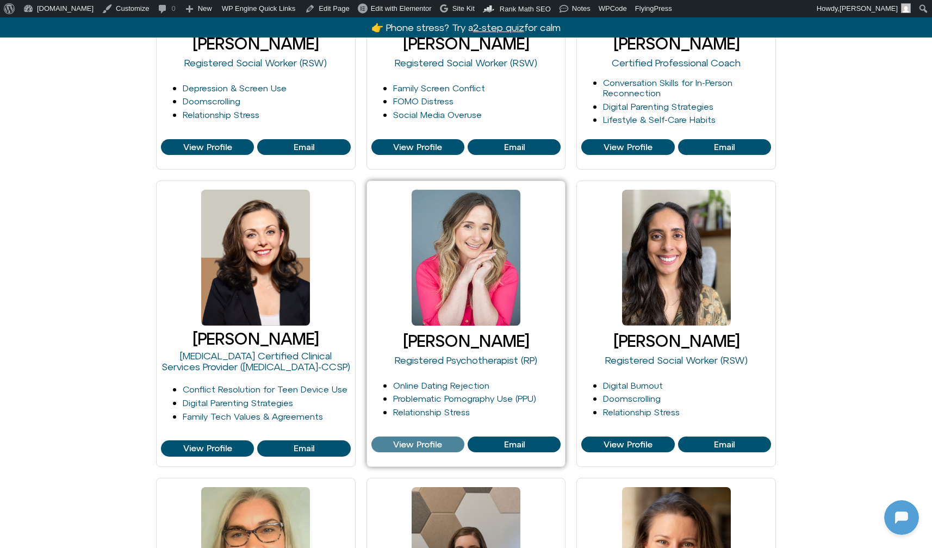
click at [425, 440] on span "View Profile" at bounding box center [417, 445] width 49 height 10
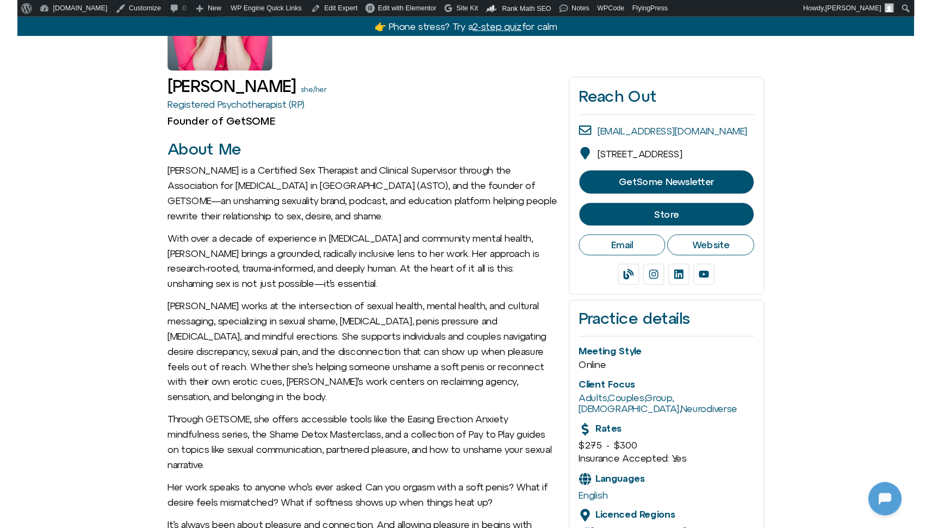
scroll to position [183, 0]
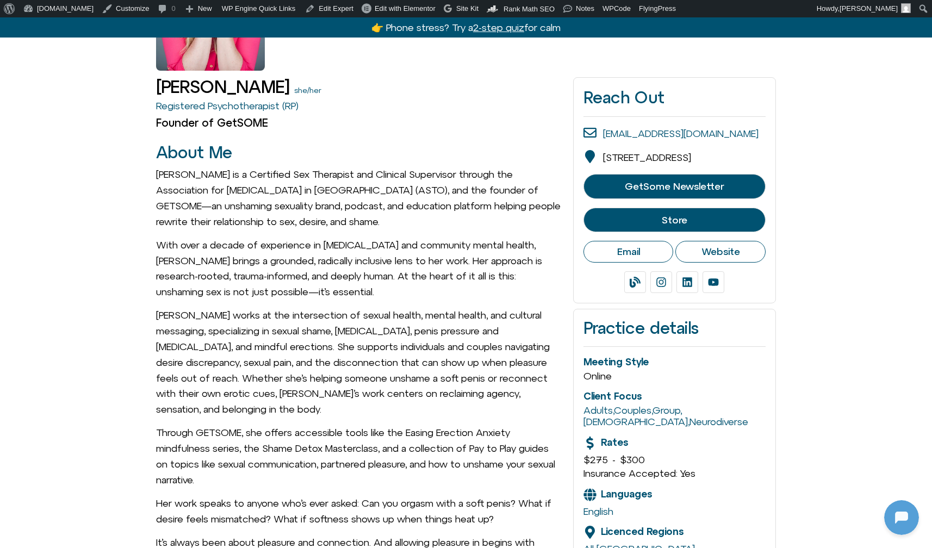
click at [714, 192] on span "GetSome Newsletter" at bounding box center [674, 186] width 99 height 11
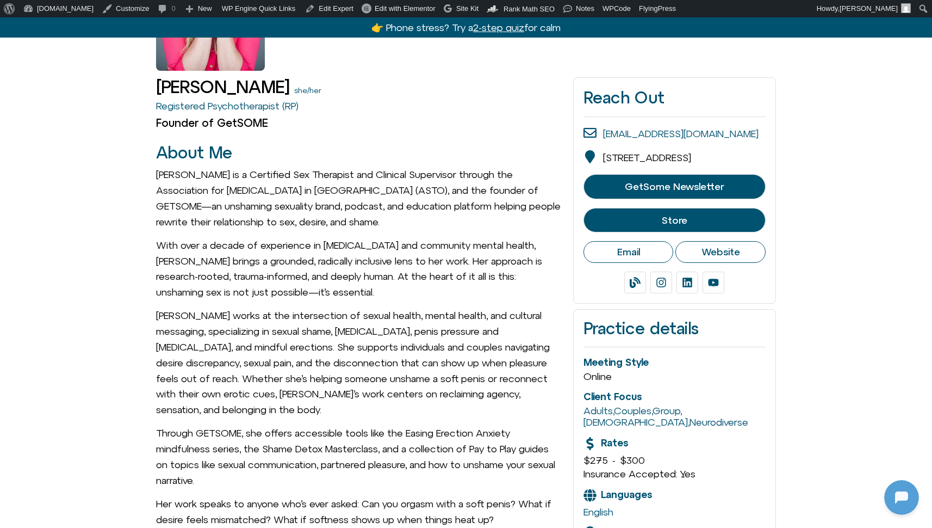
click at [714, 225] on span "Store" at bounding box center [674, 220] width 155 height 11
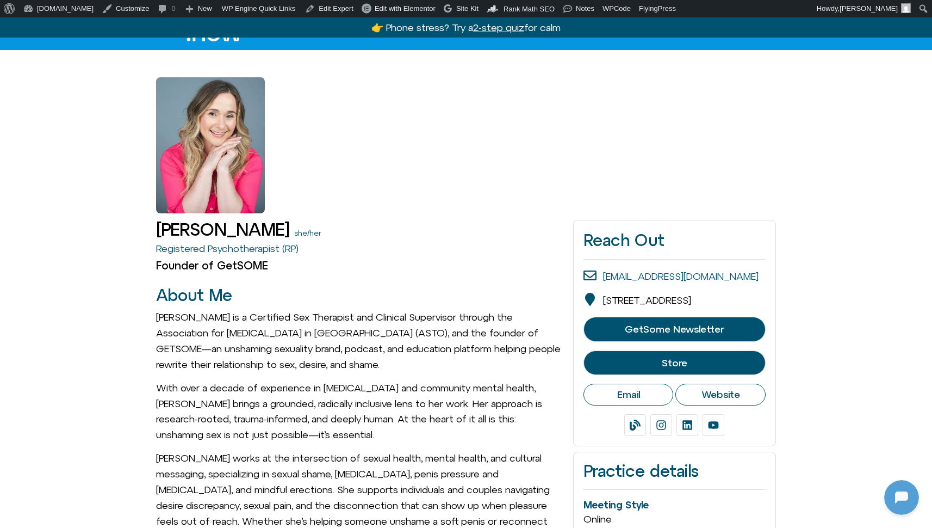
scroll to position [42, 0]
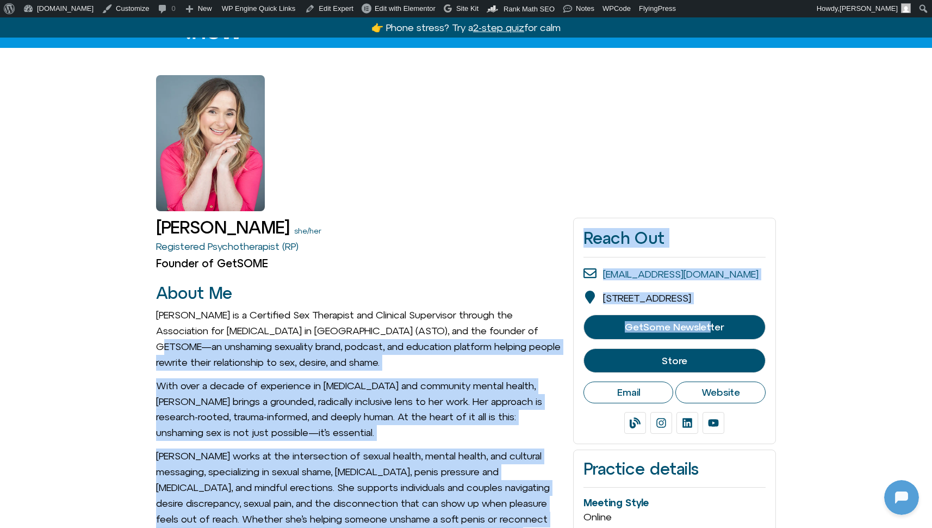
drag, startPoint x: 553, startPoint y: 330, endPoint x: 712, endPoint y: 332, distance: 159.4
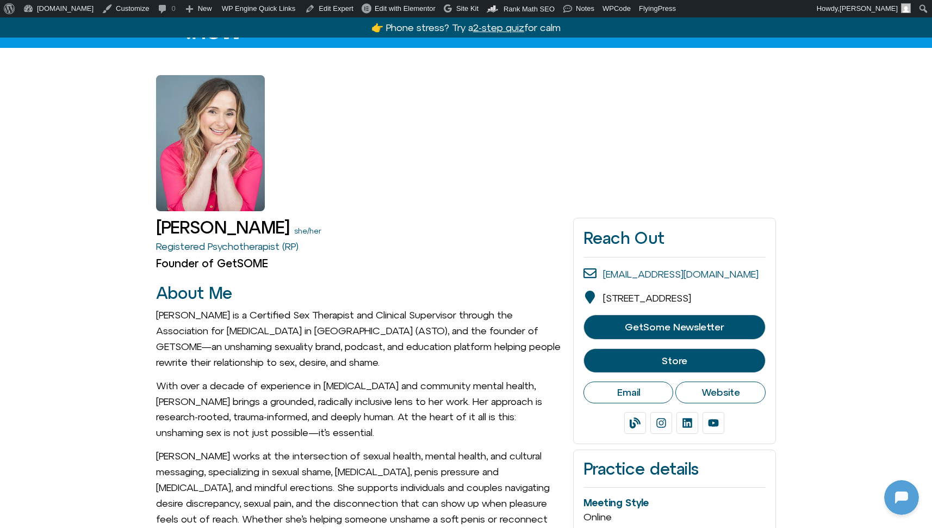
drag, startPoint x: 809, startPoint y: 342, endPoint x: 615, endPoint y: 331, distance: 194.5
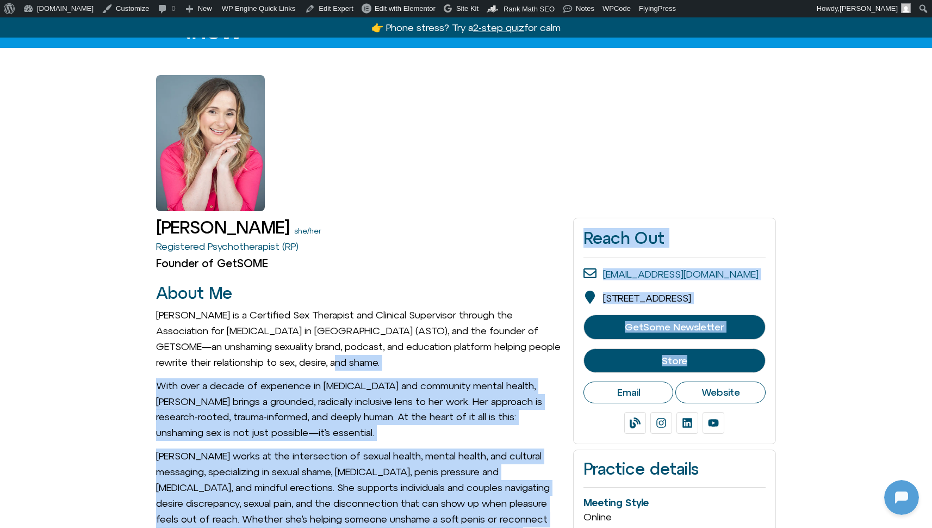
drag, startPoint x: 548, startPoint y: 367, endPoint x: 807, endPoint y: 366, distance: 258.9
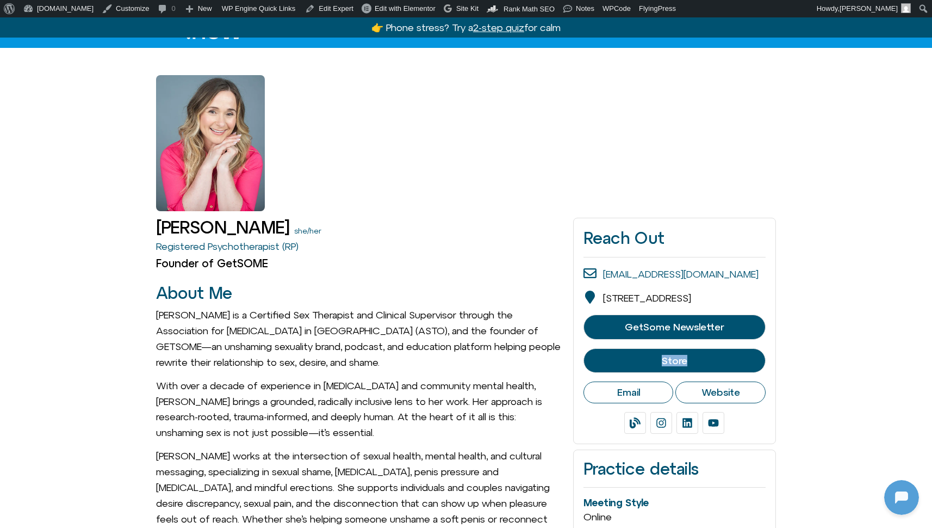
drag, startPoint x: 812, startPoint y: 373, endPoint x: 629, endPoint y: 364, distance: 183.6
click at [543, 358] on p "Michelle Fischler is a Certified Sex Therapist and Clinical Supervisor through …" at bounding box center [359, 338] width 406 height 63
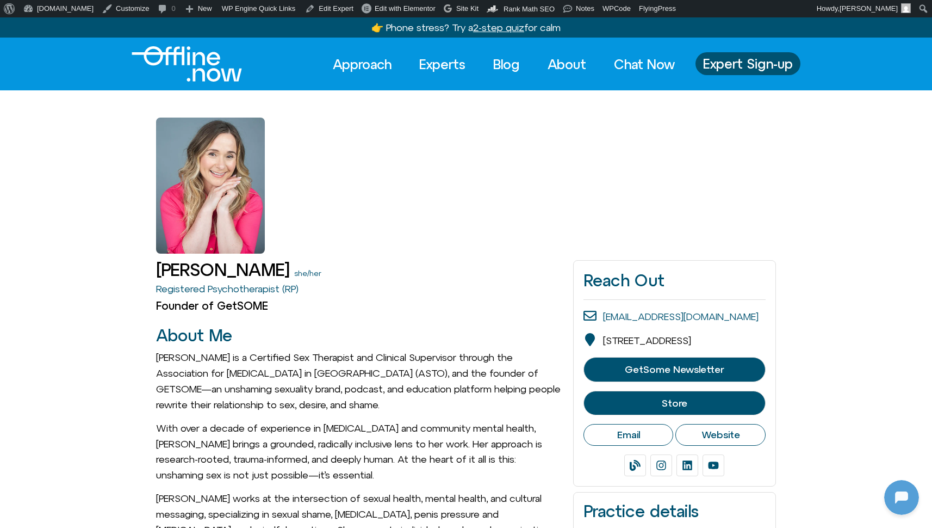
scroll to position [10, 0]
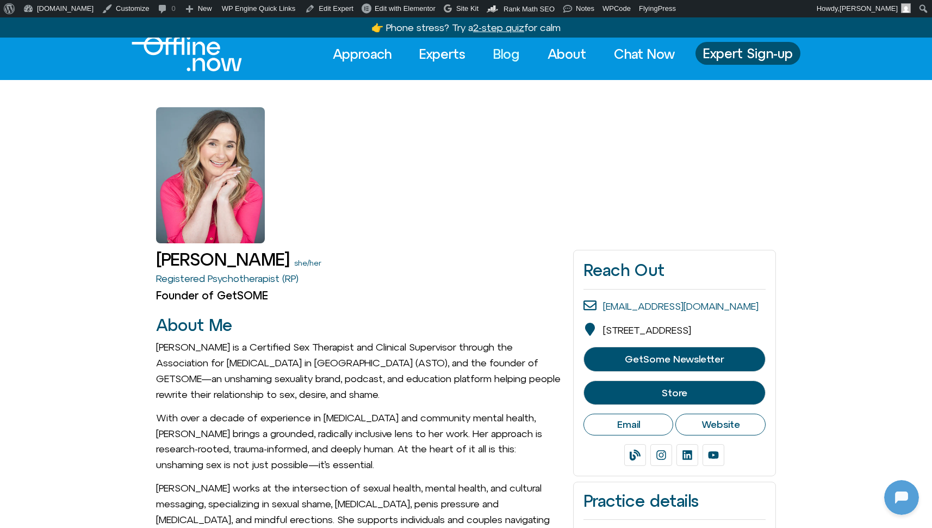
click at [503, 57] on link "Blog" at bounding box center [507, 54] width 46 height 24
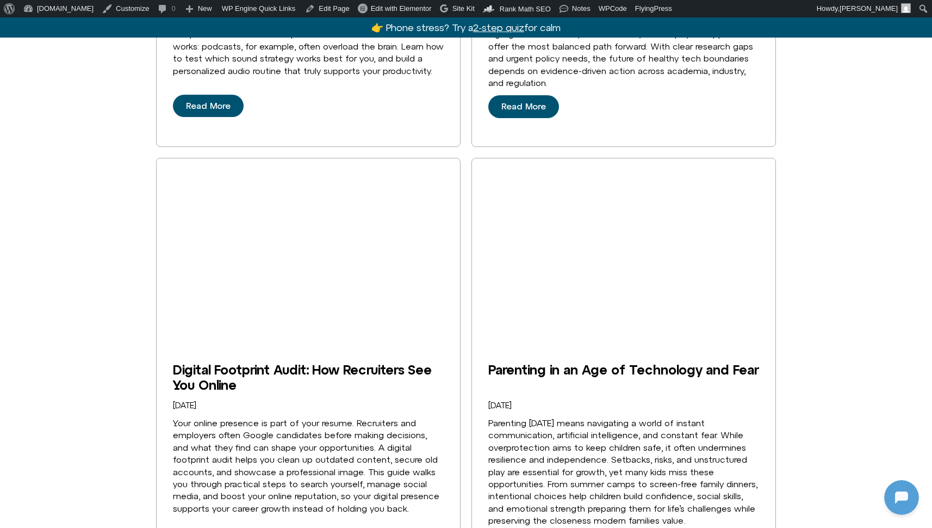
scroll to position [2414, 0]
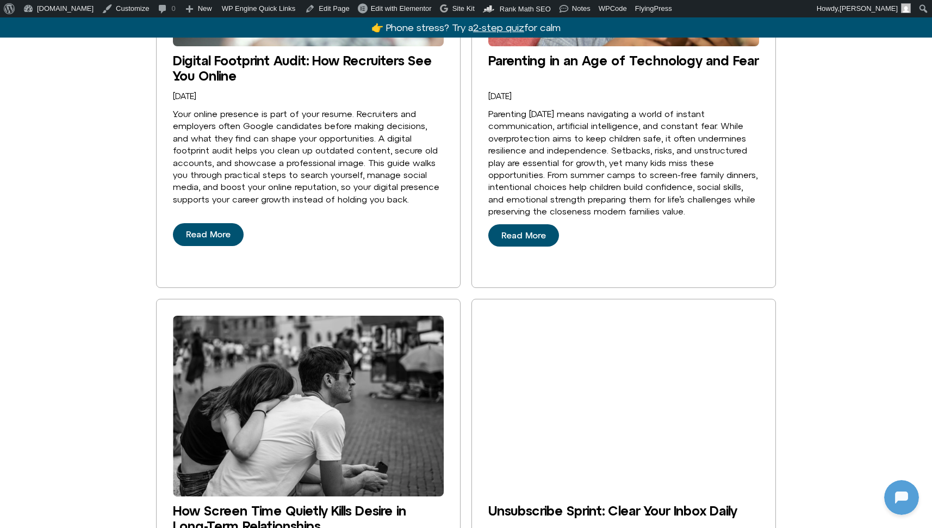
scroll to position [2846, 0]
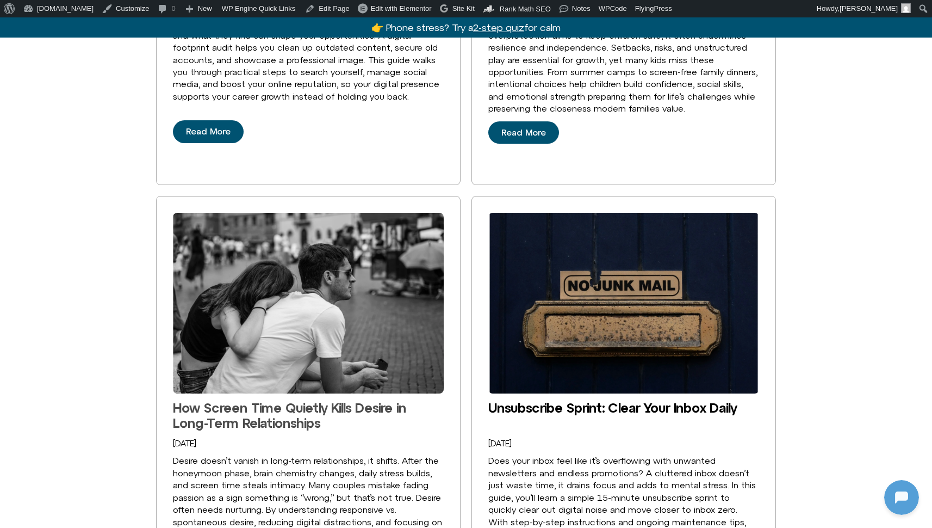
click at [255, 400] on link "How Screen Time Quietly Kills Desire in Long-Term Relationships" at bounding box center [289, 415] width 233 height 30
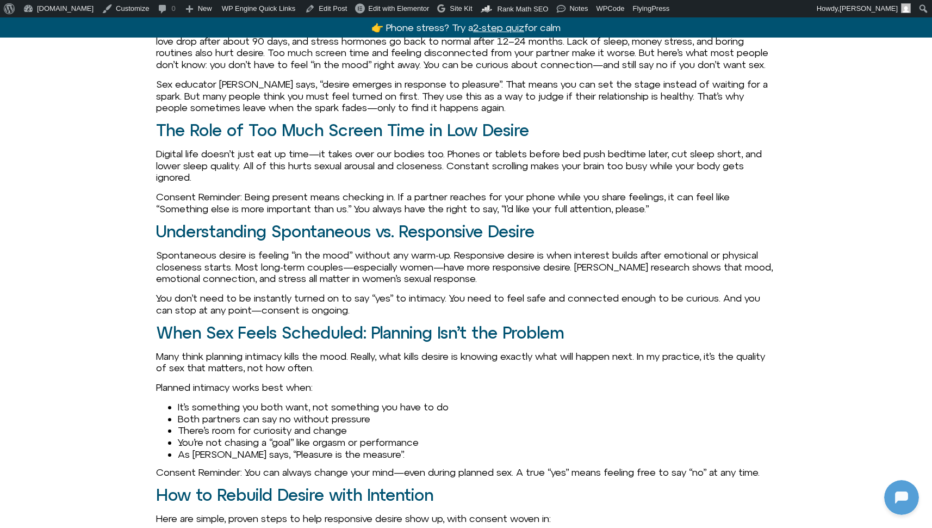
scroll to position [1476, 0]
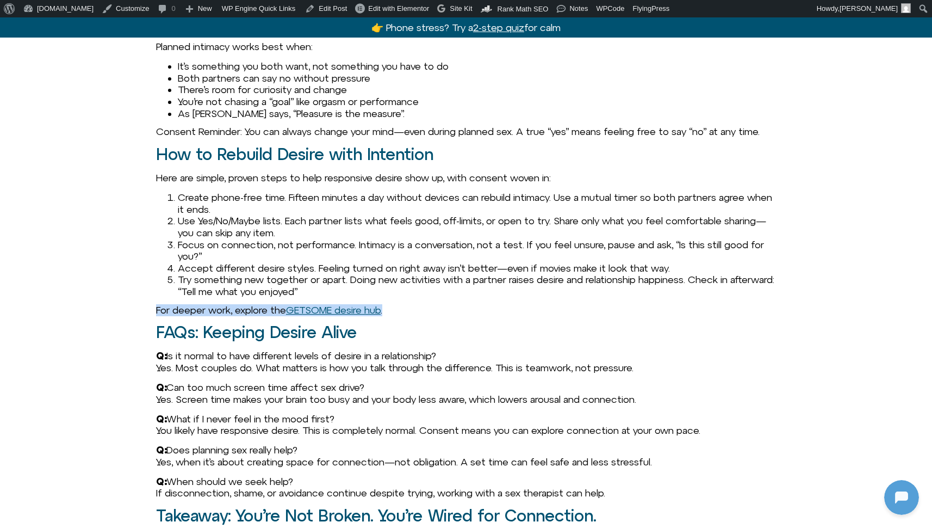
drag, startPoint x: 144, startPoint y: 317, endPoint x: 411, endPoint y: 319, distance: 267.1
click at [411, 319] on main "In This Article What Causes Desire to Fade in Long-Term Relationships? The Role…" at bounding box center [466, 118] width 932 height 1454
click at [348, 316] on link "GETSOME desire hub" at bounding box center [333, 309] width 95 height 11
click at [466, 316] on p "For deeper work, explore the GETSOME desire hub ." at bounding box center [466, 310] width 620 height 12
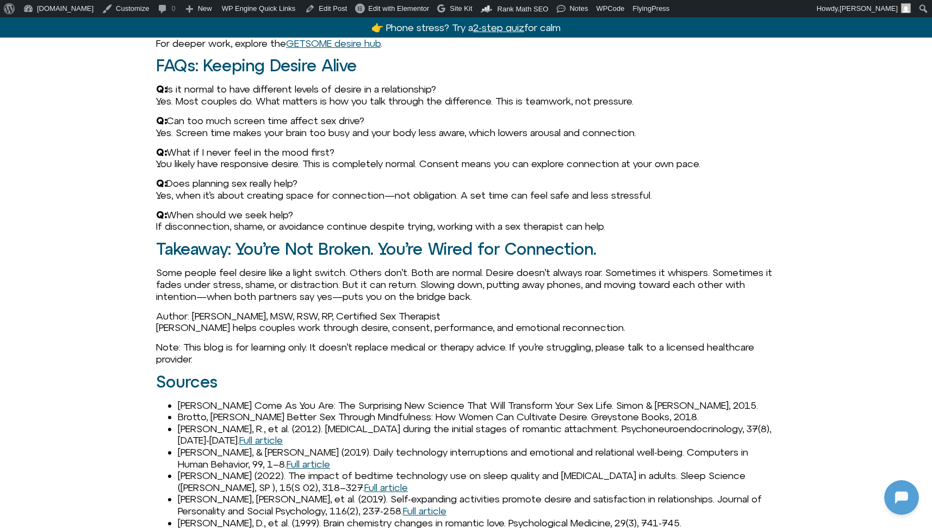
scroll to position [1965, 0]
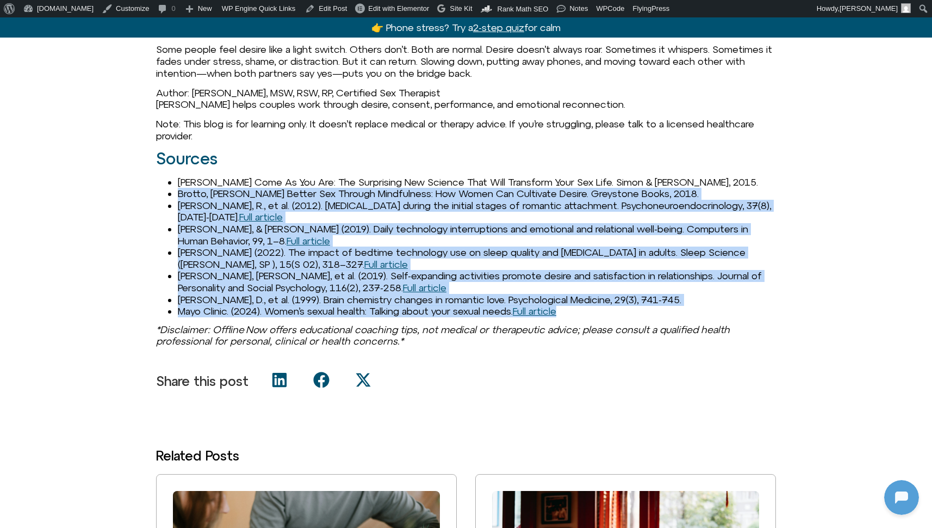
drag, startPoint x: 160, startPoint y: 200, endPoint x: 786, endPoint y: 307, distance: 635.3
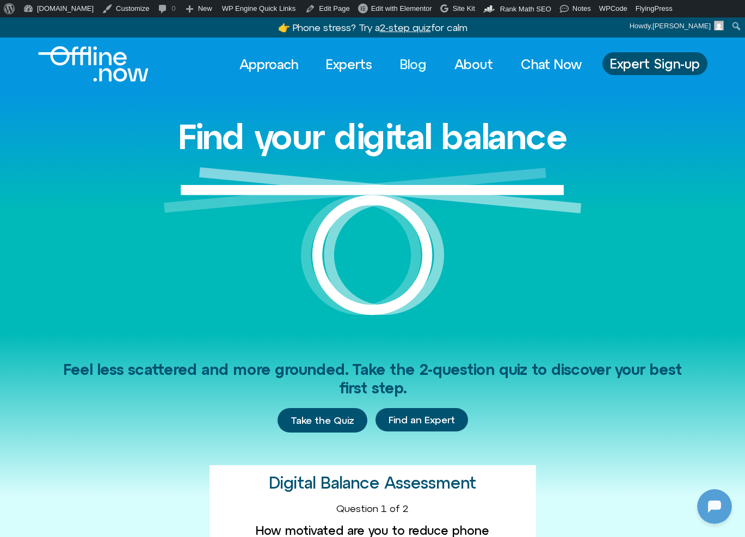
scroll to position [296, 0]
click at [345, 65] on link "Experts" at bounding box center [349, 64] width 66 height 24
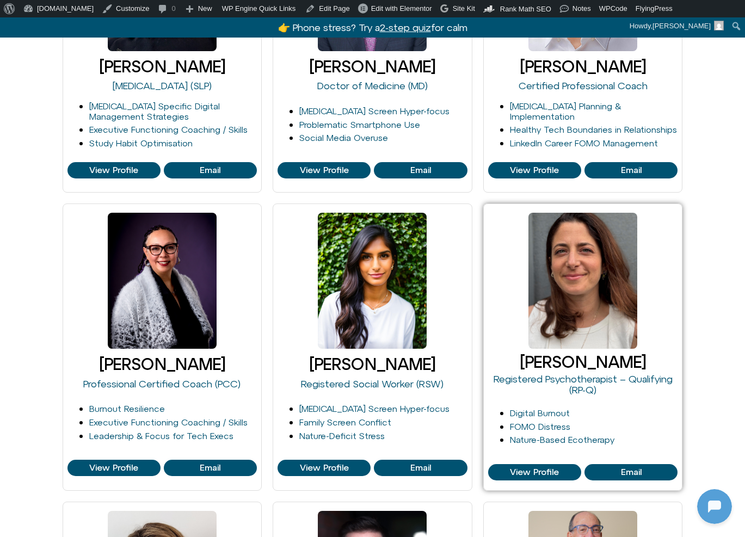
scroll to position [296, 0]
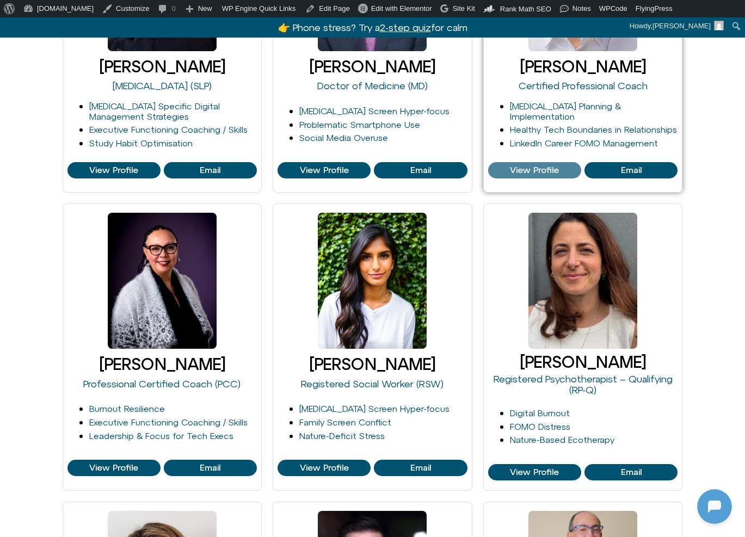
click at [530, 165] on span "View Profile" at bounding box center [534, 170] width 49 height 10
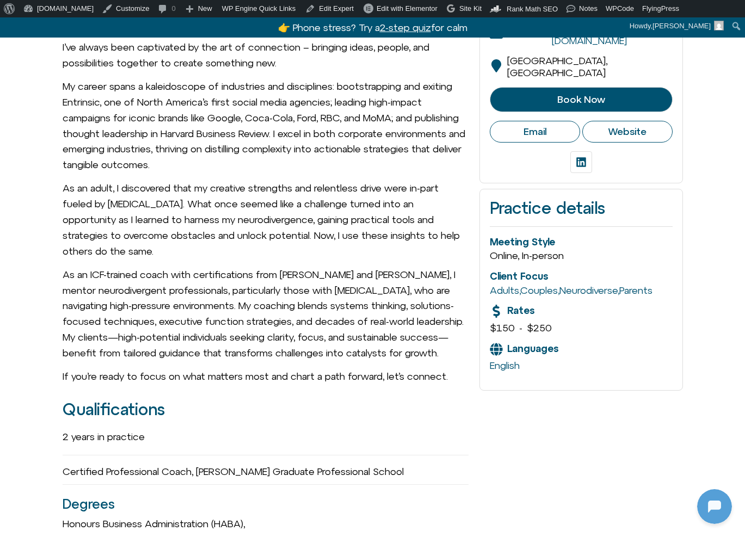
scroll to position [404, 0]
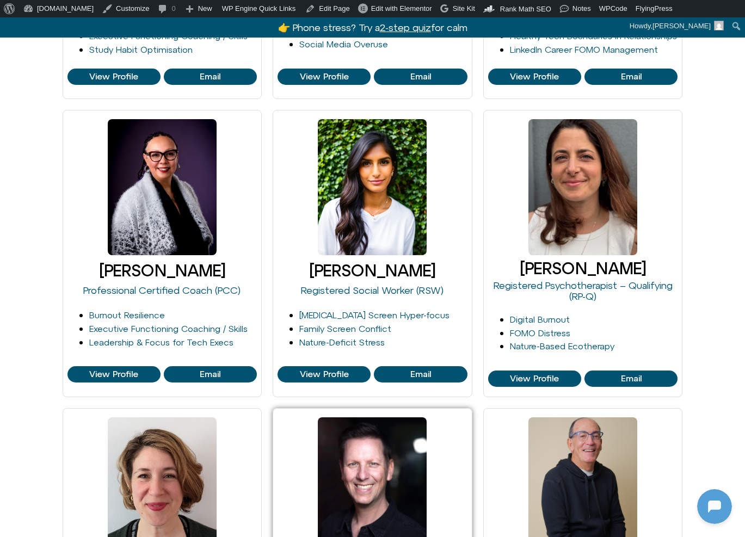
scroll to position [1103, 0]
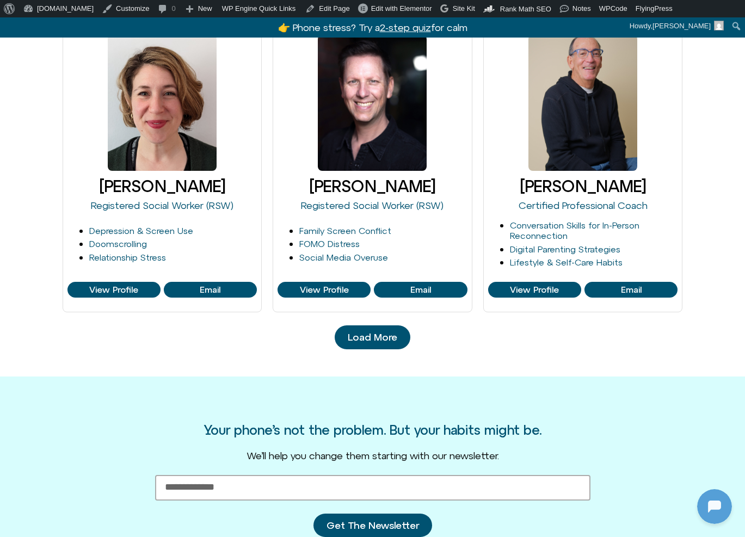
click at [384, 332] on span "Load More" at bounding box center [373, 337] width 50 height 11
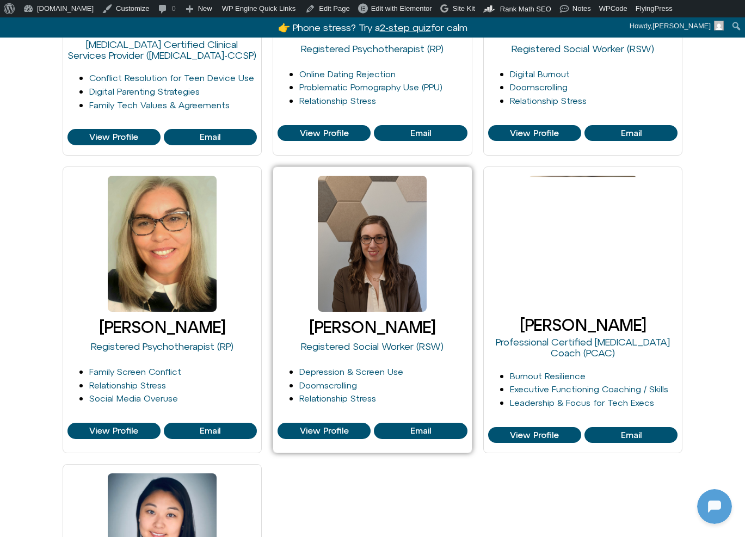
scroll to position [1559, 0]
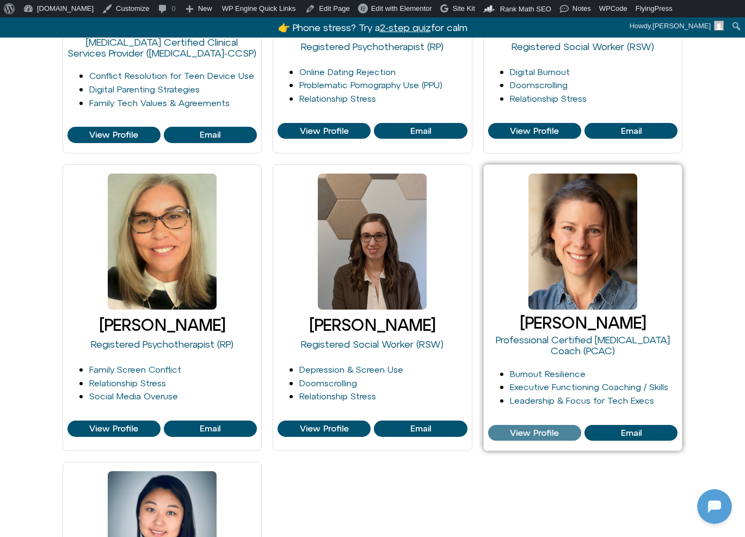
click at [542, 431] on link "View Profile" at bounding box center [534, 433] width 93 height 16
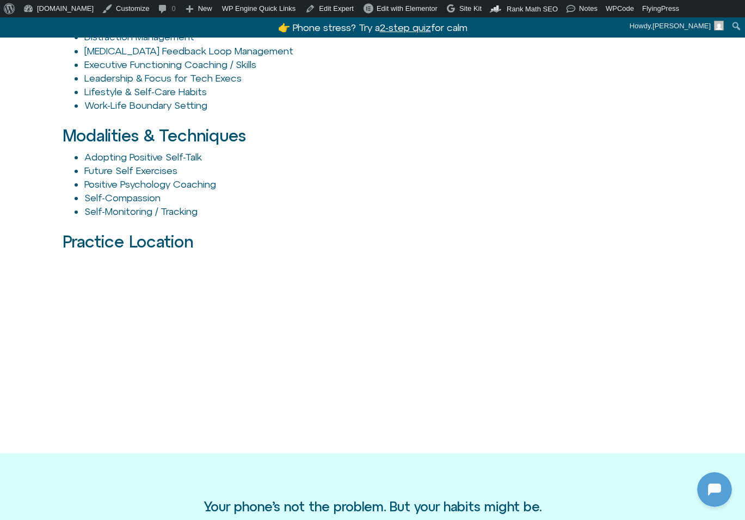
scroll to position [366, 0]
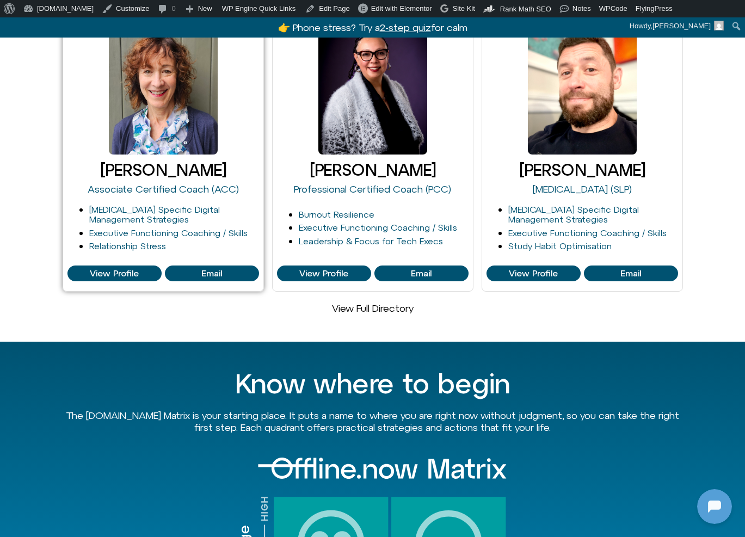
scroll to position [296, 0]
click at [380, 302] on link "View Full Directory" at bounding box center [373, 307] width 82 height 11
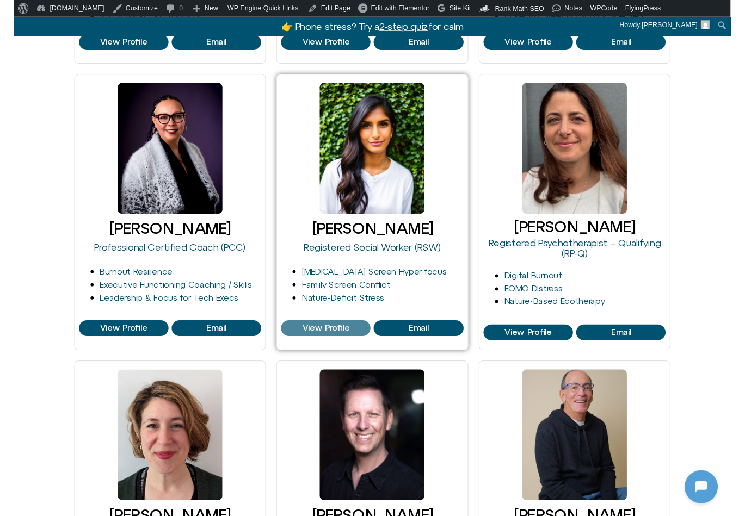
scroll to position [760, 0]
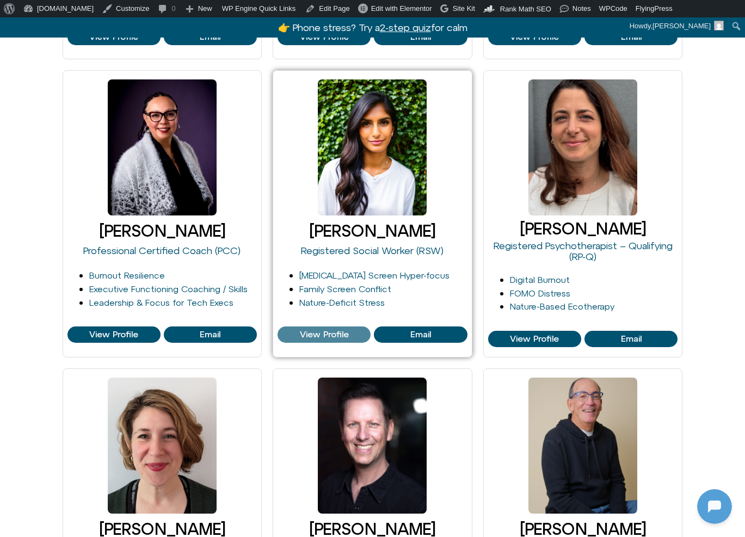
click at [333, 331] on span "View Profile" at bounding box center [324, 335] width 49 height 10
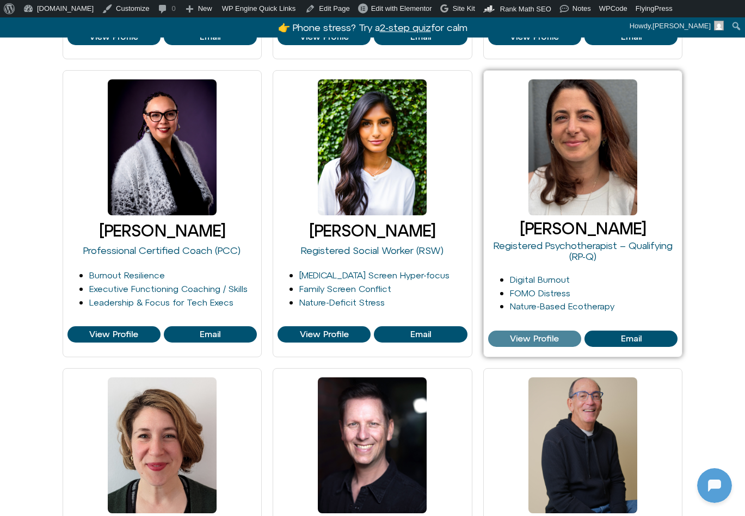
scroll to position [941, 0]
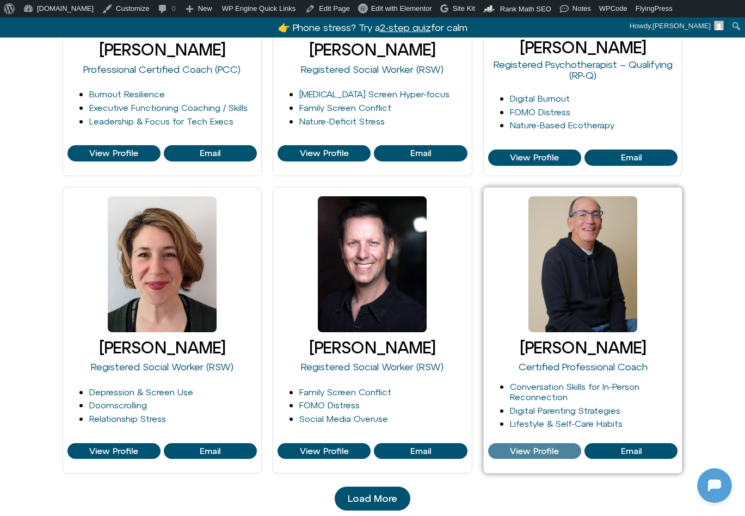
click at [537, 447] on span "View Profile" at bounding box center [534, 452] width 49 height 10
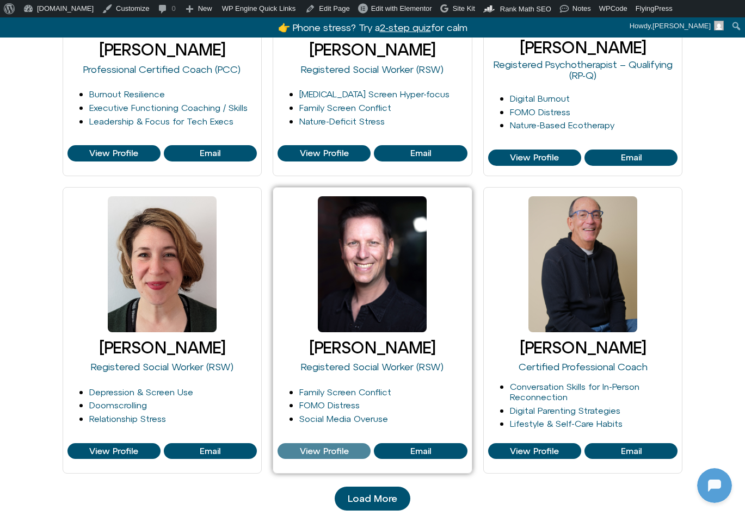
click at [305, 447] on span "View Profile" at bounding box center [324, 452] width 49 height 10
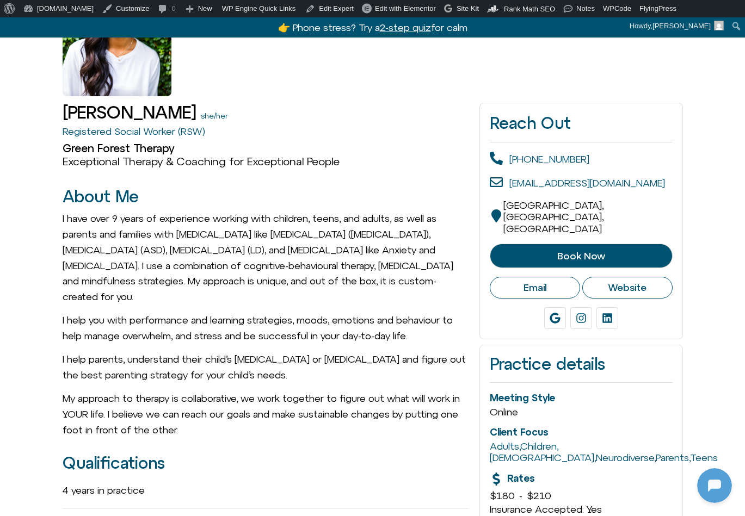
scroll to position [382, 0]
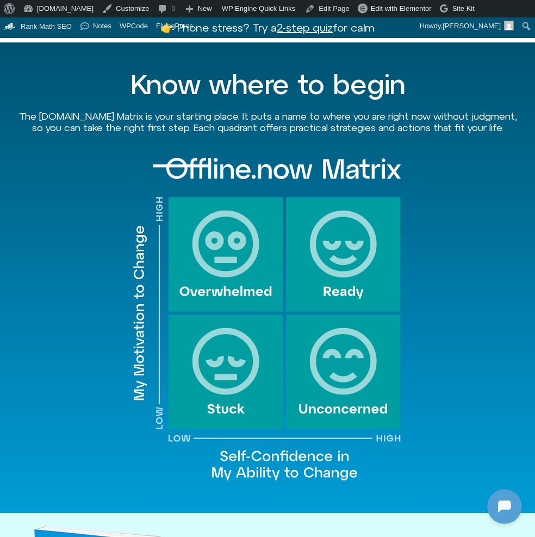
scroll to position [1483, 0]
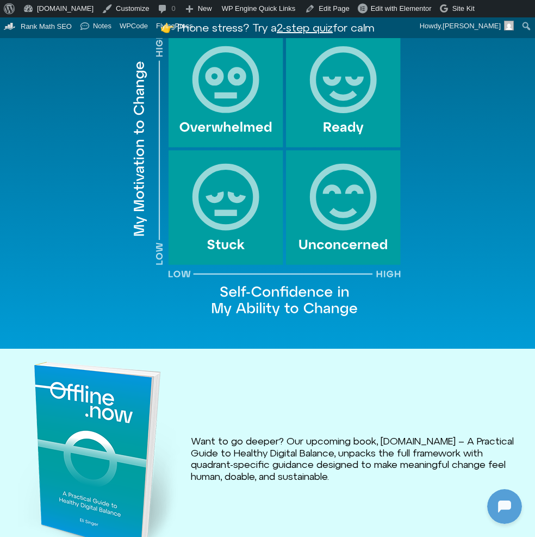
click at [34, 401] on img at bounding box center [99, 462] width 162 height 201
click at [246, 380] on div "Want to go deeper? Our upcoming book, [DOMAIN_NAME] – A Practical Guide to Heal…" at bounding box center [267, 456] width 535 height 214
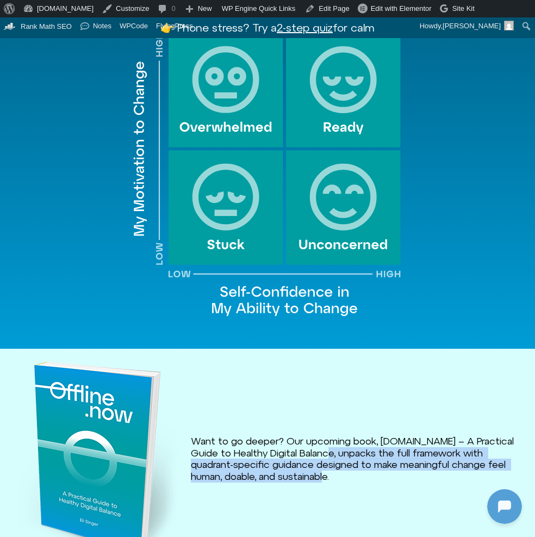
drag, startPoint x: 342, startPoint y: 434, endPoint x: 345, endPoint y: 452, distance: 17.8
click at [345, 452] on p "Want to go deeper? Our upcoming book, [DOMAIN_NAME] – A Practical Guide to Heal…" at bounding box center [354, 458] width 326 height 47
copy span "unpacks the full framework with quadrant-specific guidance designed to make mea…"
